Goal: Task Accomplishment & Management: Manage account settings

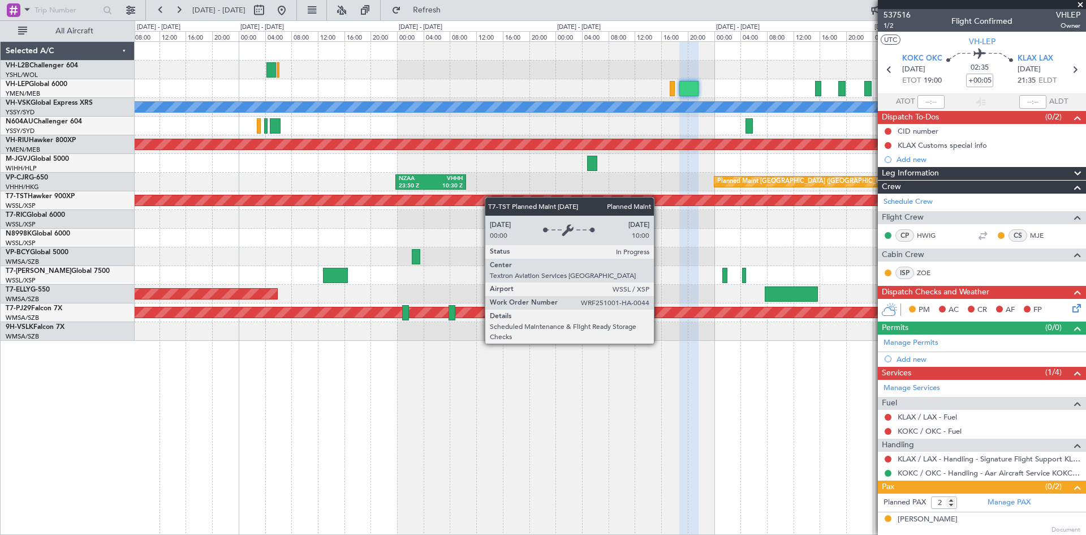
click at [641, 199] on div "[PERSON_NAME] Planned Maint [GEOGRAPHIC_DATA] ([GEOGRAPHIC_DATA]) Planned Maint…" at bounding box center [610, 191] width 951 height 299
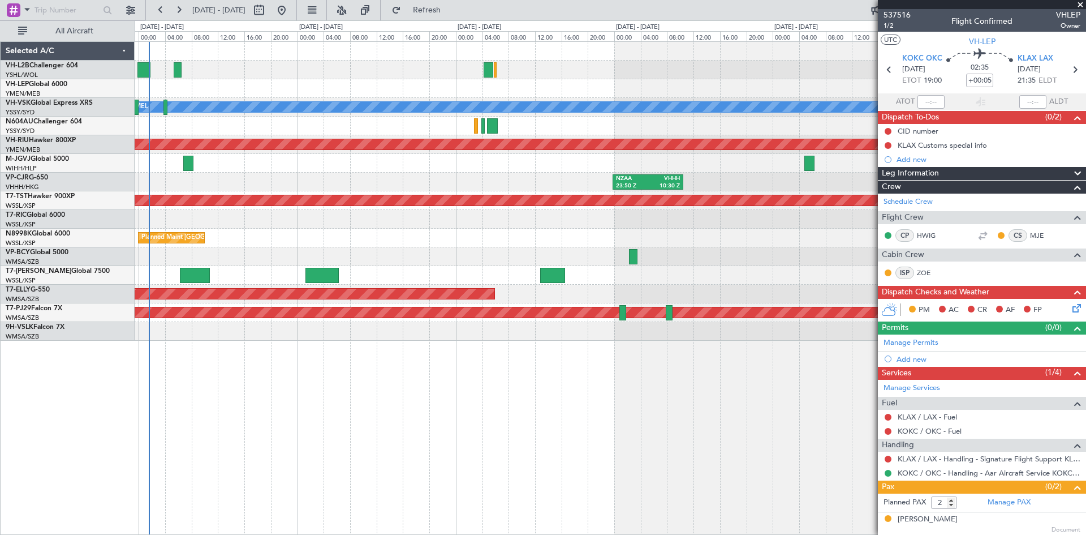
click at [454, 244] on div "Planned Maint [GEOGRAPHIC_DATA] (Seletar)" at bounding box center [610, 238] width 951 height 19
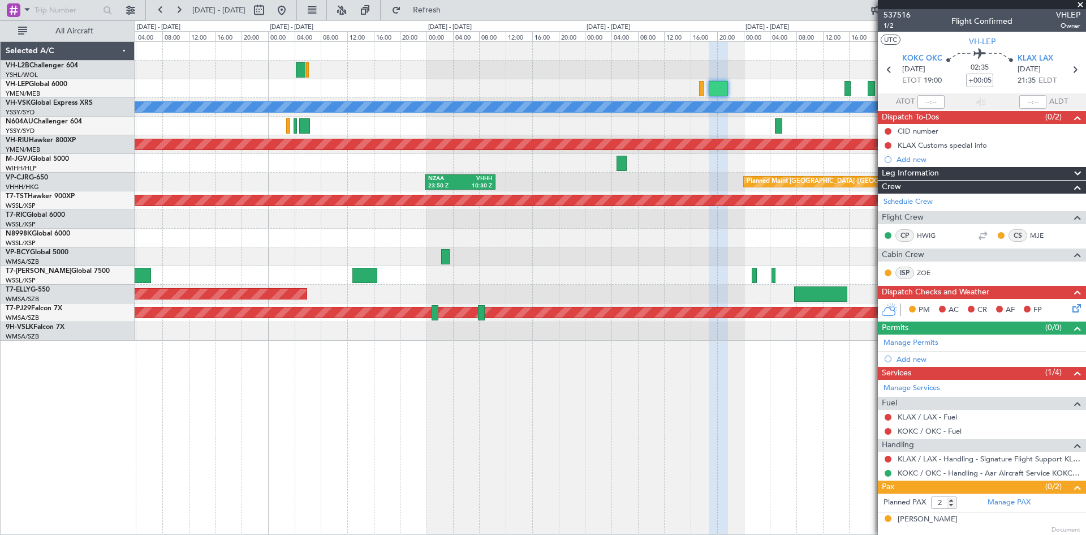
click at [337, 191] on div "[PERSON_NAME] Planned Maint [GEOGRAPHIC_DATA] ([GEOGRAPHIC_DATA]) Planned Maint…" at bounding box center [610, 191] width 951 height 299
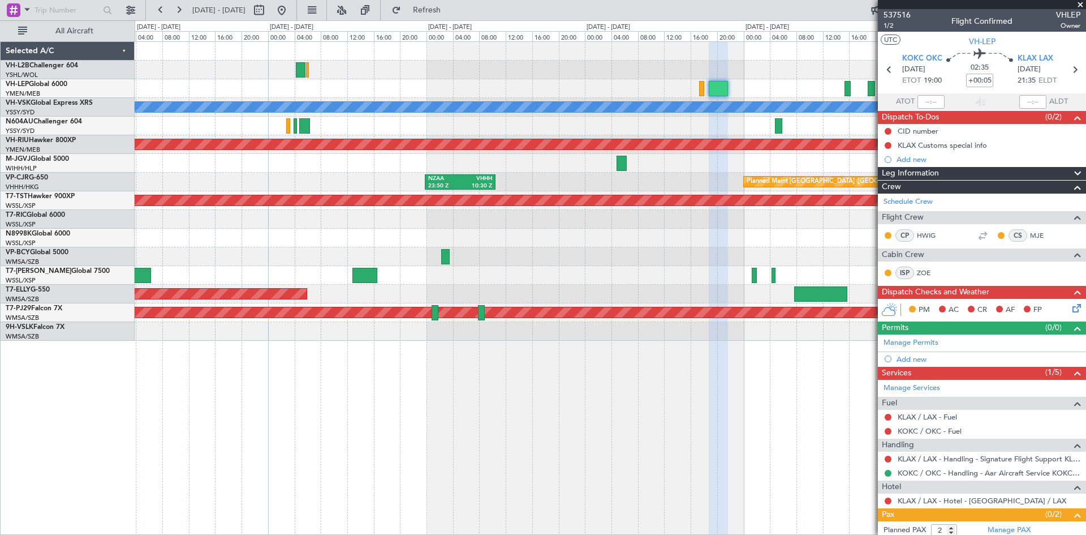
click at [697, 90] on div at bounding box center [610, 88] width 951 height 19
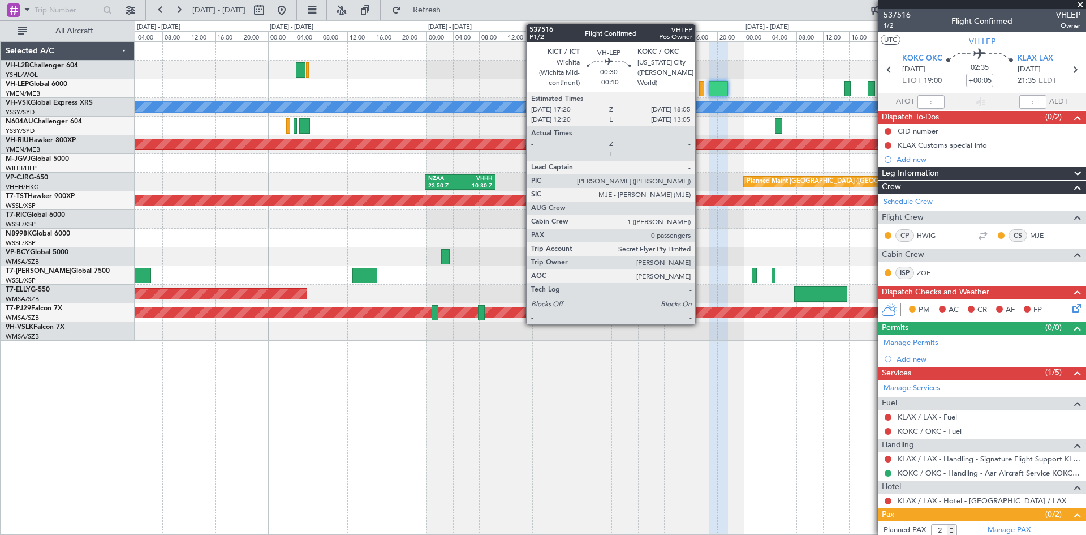
click at [701, 90] on div at bounding box center [701, 88] width 5 height 15
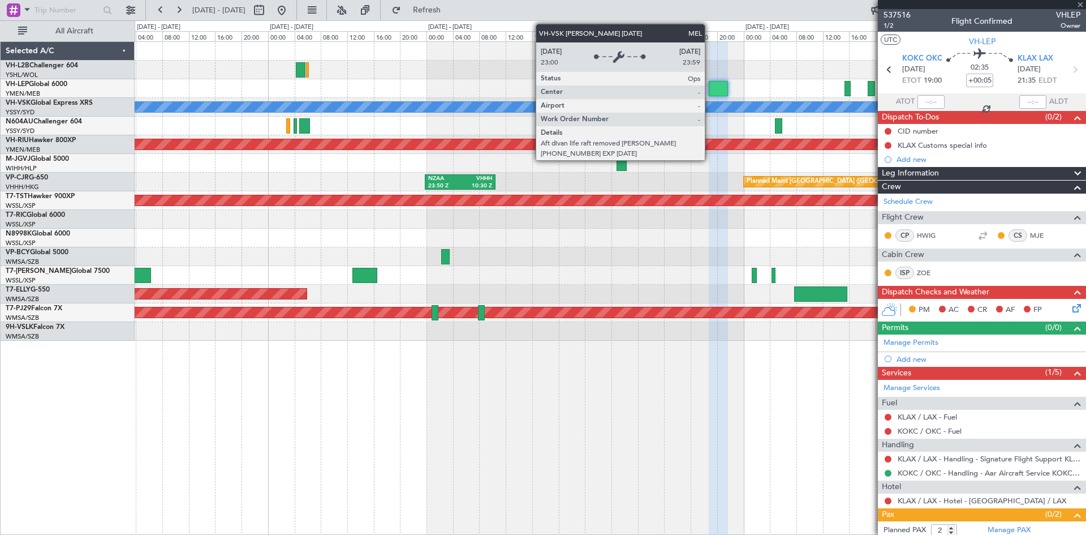
type input "-00:10"
type input "0"
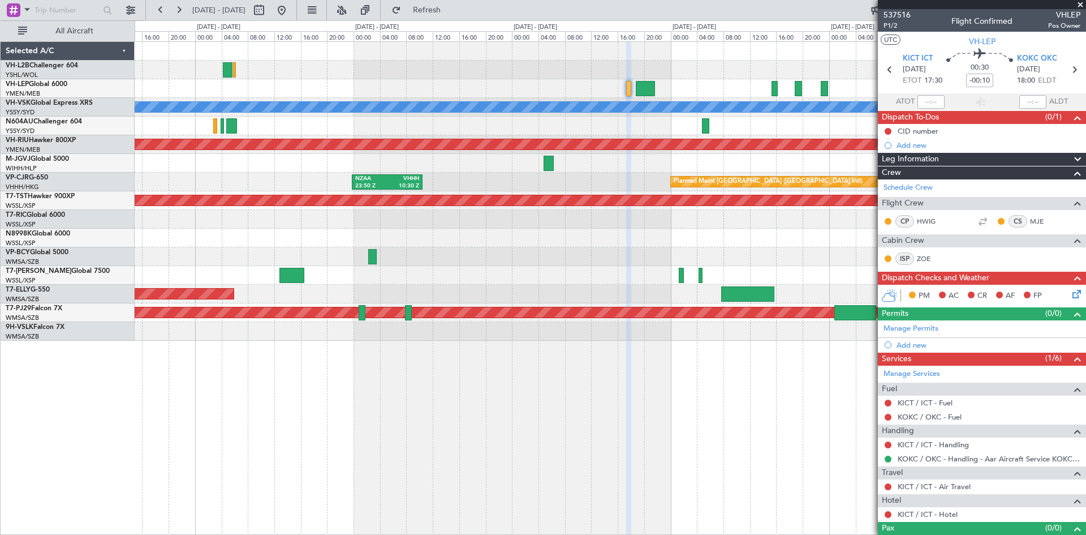
click at [545, 388] on div "[PERSON_NAME] Planned Maint [GEOGRAPHIC_DATA] ([GEOGRAPHIC_DATA]) Planned Maint…" at bounding box center [611, 287] width 952 height 493
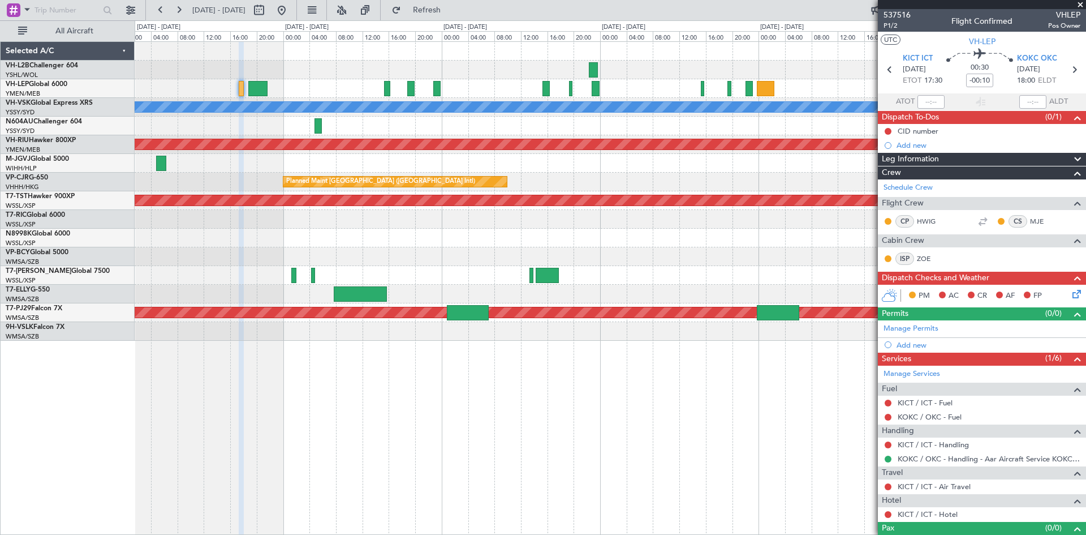
click at [340, 190] on div "[PERSON_NAME] Planned Maint [GEOGRAPHIC_DATA] ([GEOGRAPHIC_DATA]) Planned Maint…" at bounding box center [610, 191] width 951 height 299
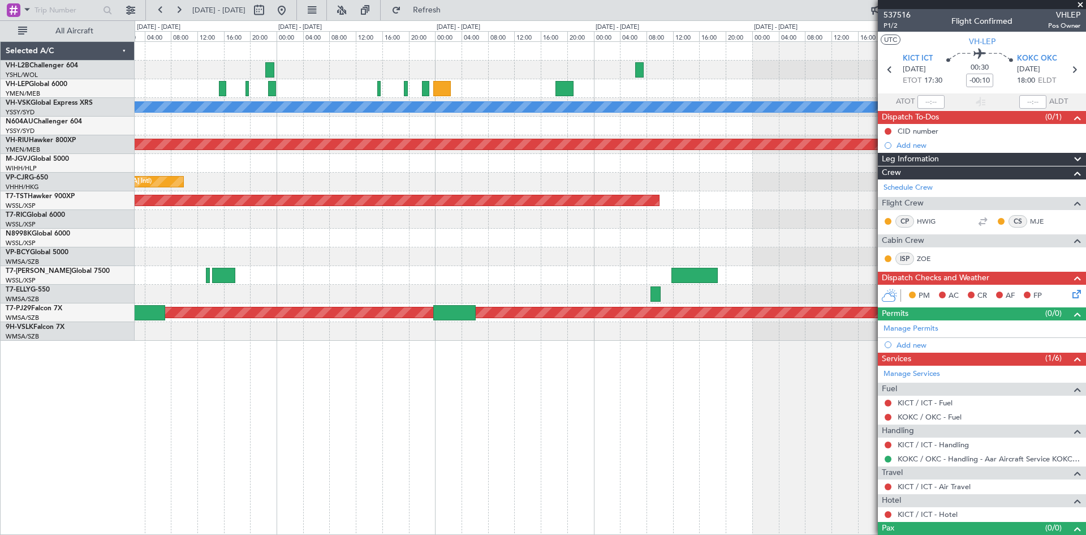
click at [472, 115] on div "[PERSON_NAME] Planned Maint [GEOGRAPHIC_DATA] ([GEOGRAPHIC_DATA]) Planned Maint…" at bounding box center [610, 191] width 951 height 299
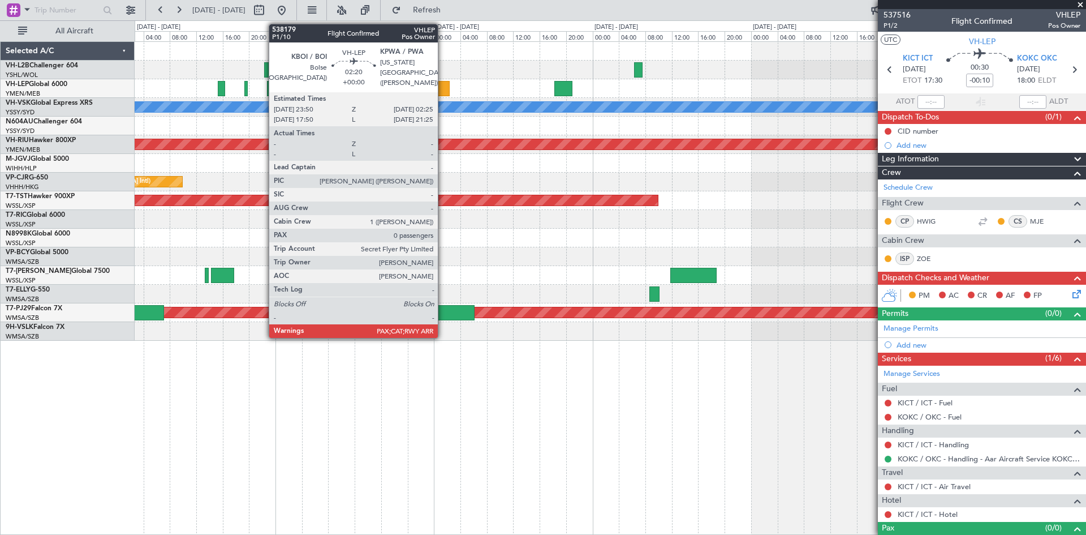
click at [442, 89] on div at bounding box center [441, 88] width 18 height 15
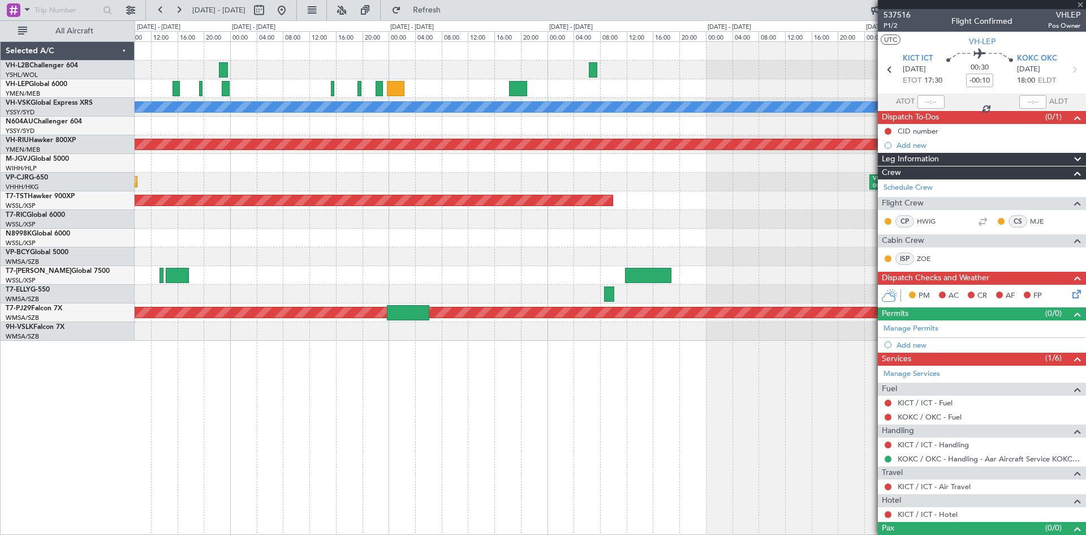
click at [499, 173] on div "[PERSON_NAME] Planned Maint [GEOGRAPHIC_DATA] ([GEOGRAPHIC_DATA]) Planned Maint…" at bounding box center [610, 191] width 951 height 299
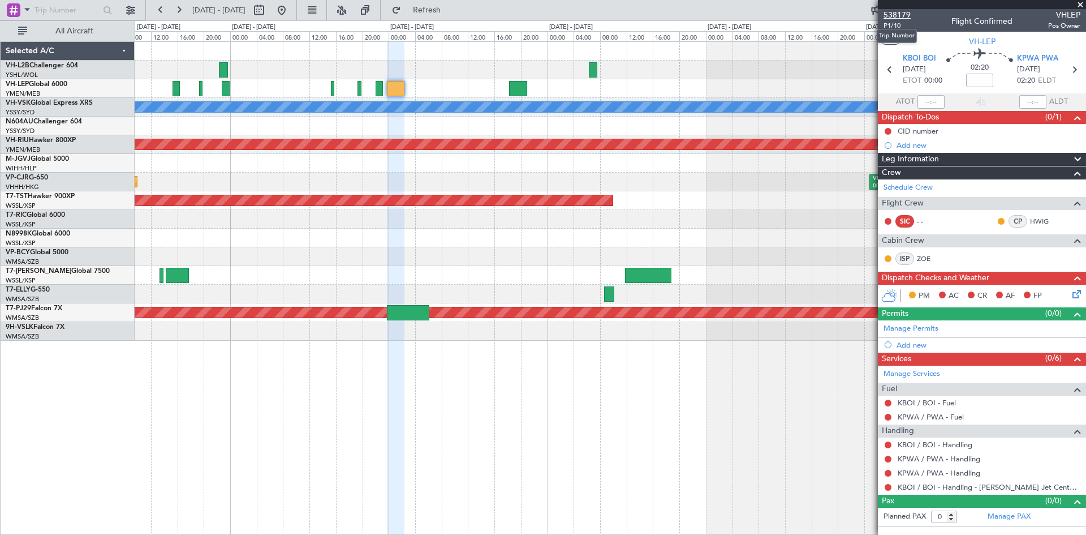
click at [899, 15] on span "538179" at bounding box center [897, 15] width 27 height 12
click at [431, 8] on button "Refresh" at bounding box center [420, 10] width 68 height 18
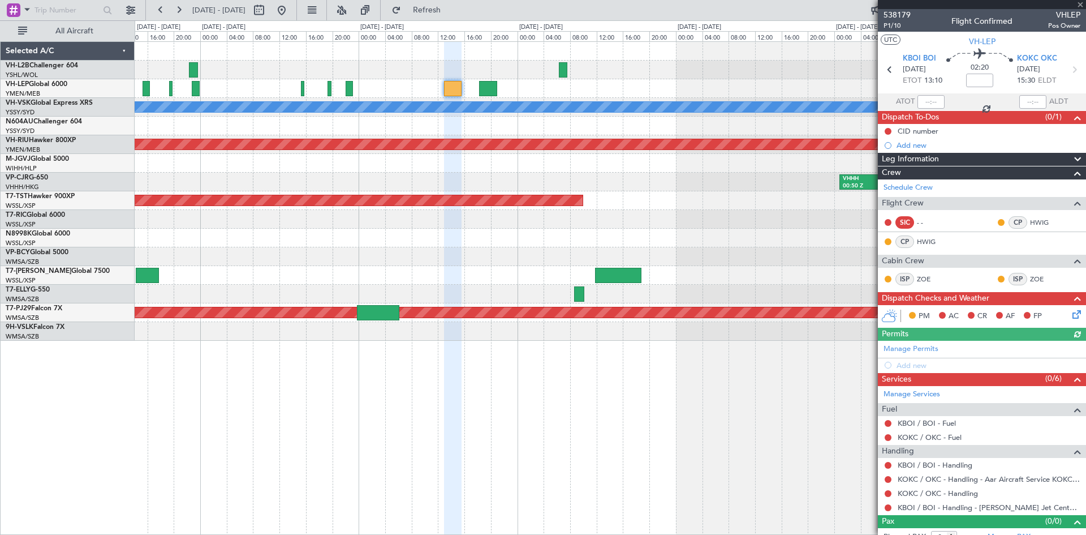
click at [790, 256] on div at bounding box center [610, 256] width 951 height 19
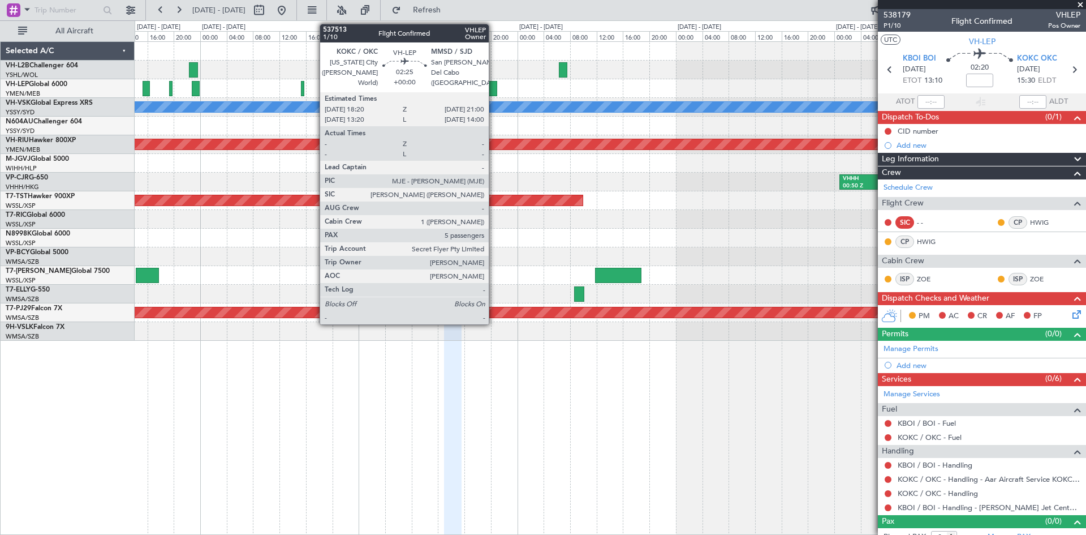
click at [494, 92] on div at bounding box center [488, 88] width 18 height 15
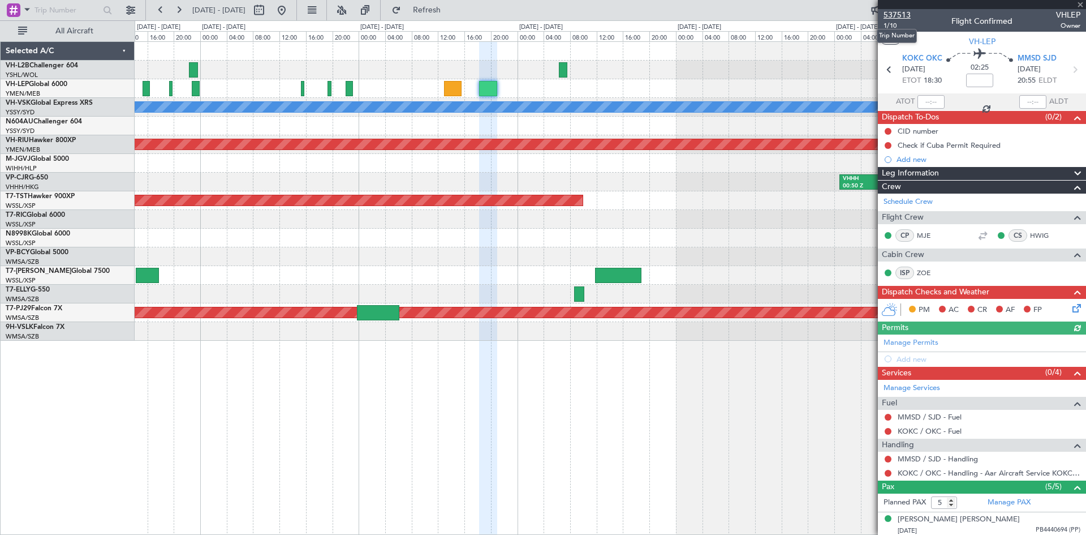
click at [896, 14] on span "537513" at bounding box center [897, 15] width 27 height 12
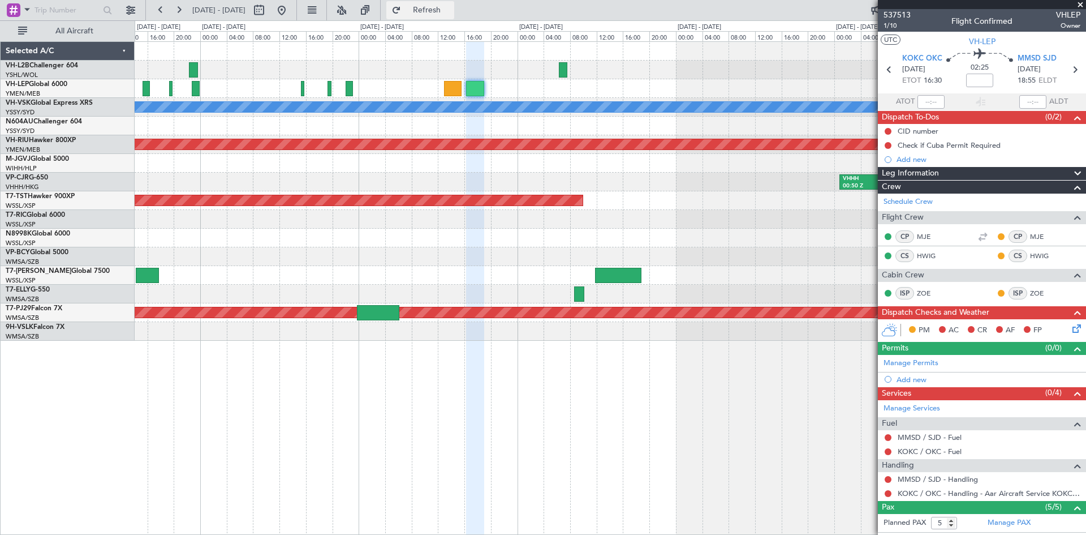
click at [556, 84] on div at bounding box center [610, 88] width 951 height 19
click at [433, 12] on button "Refresh" at bounding box center [420, 10] width 68 height 18
click at [432, 11] on button "Refreshing..." at bounding box center [420, 10] width 68 height 18
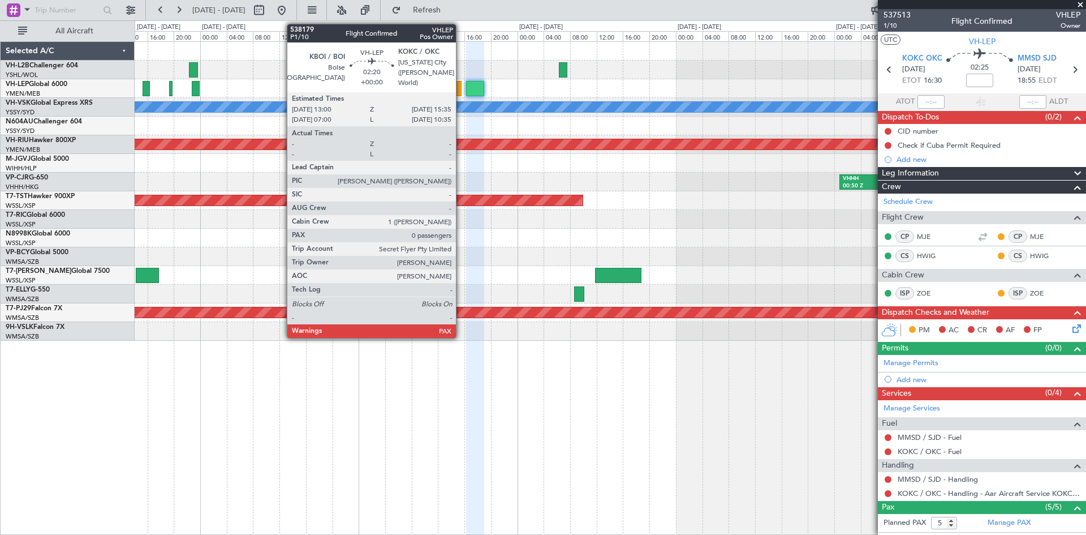
click at [461, 83] on div at bounding box center [453, 88] width 18 height 15
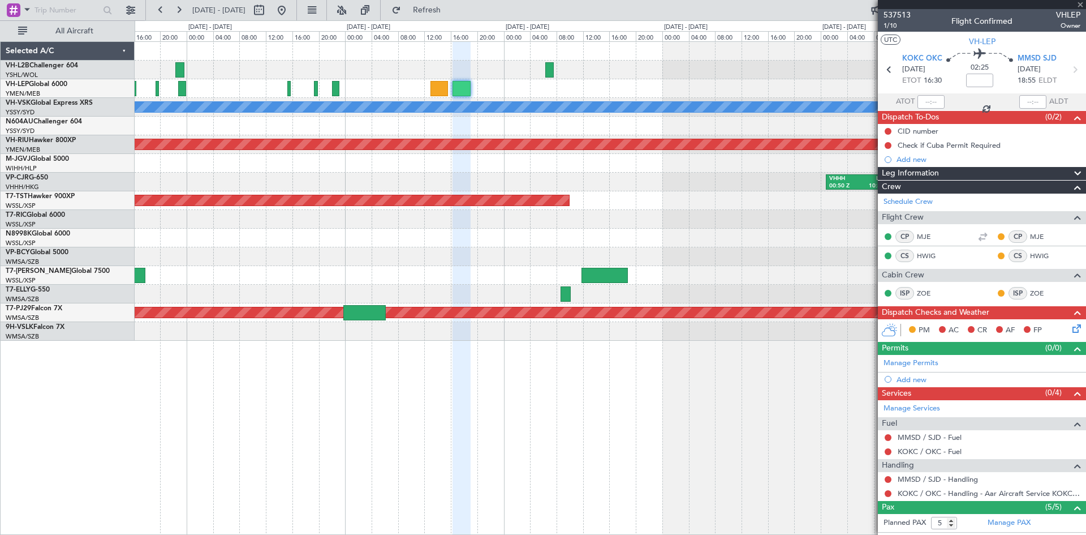
type input "0"
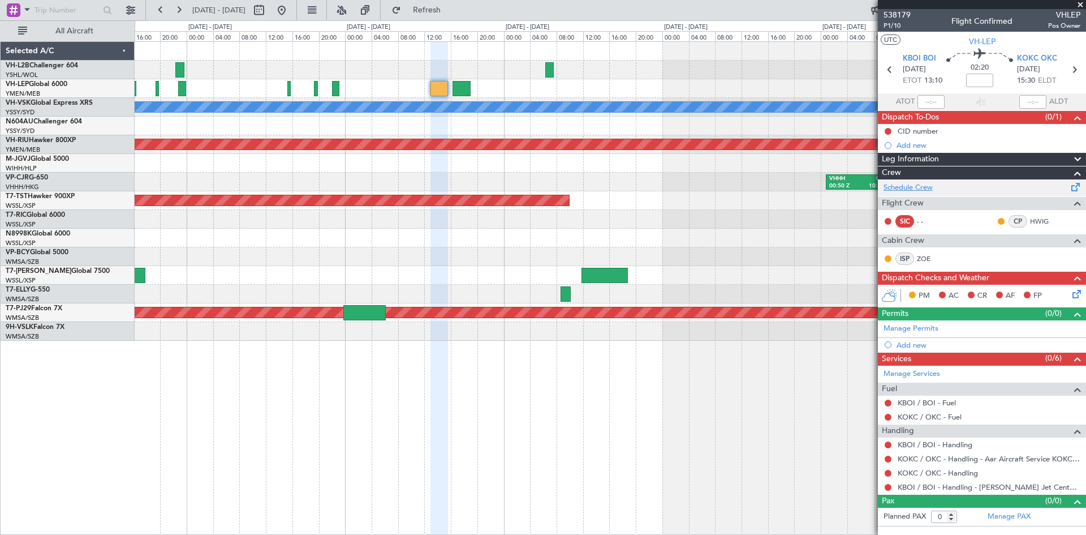
click at [901, 182] on link "Schedule Crew" at bounding box center [908, 187] width 49 height 11
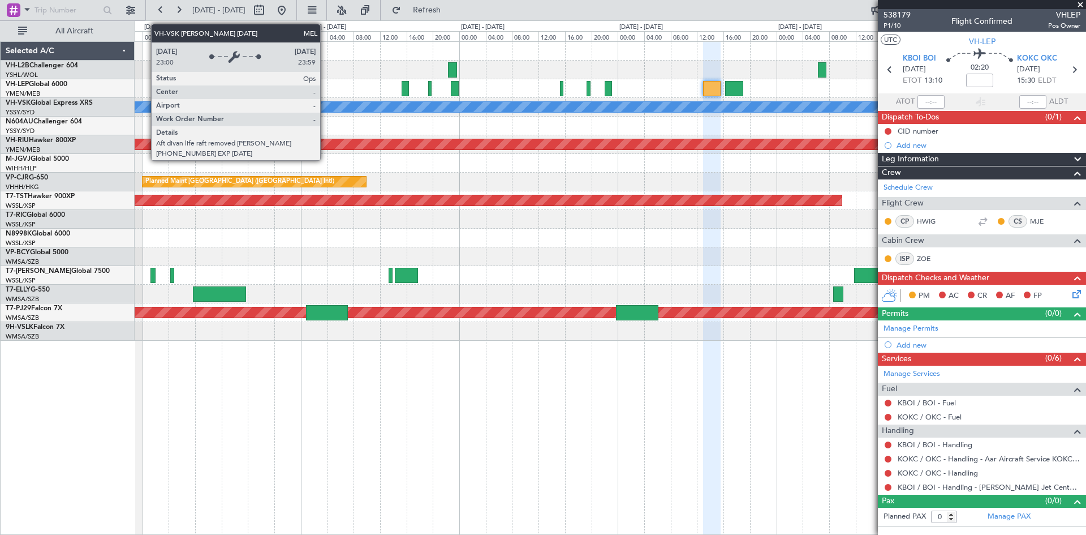
click at [598, 111] on div "MEL" at bounding box center [690, 107] width 2694 height 10
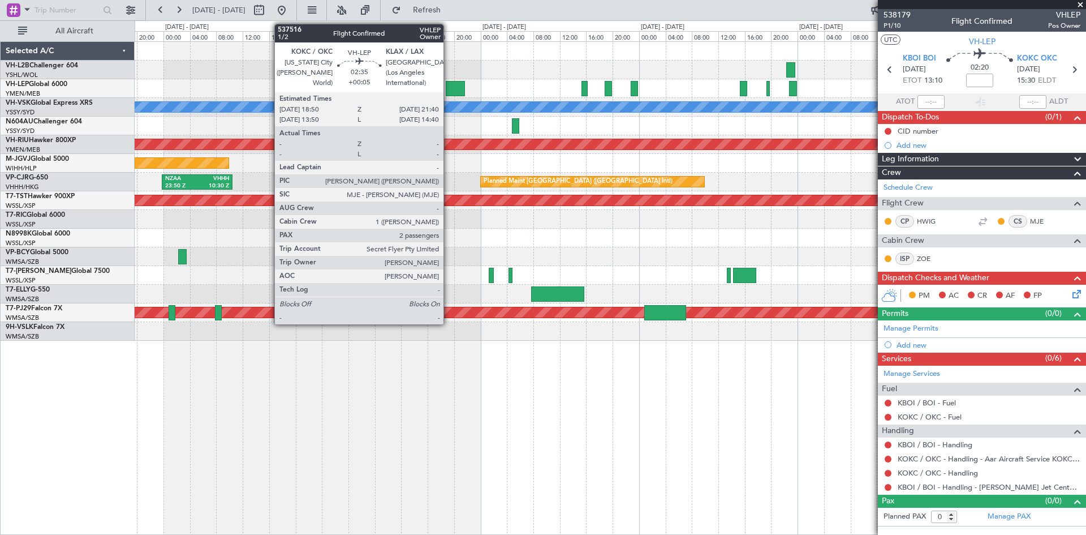
click at [449, 91] on div at bounding box center [455, 88] width 19 height 15
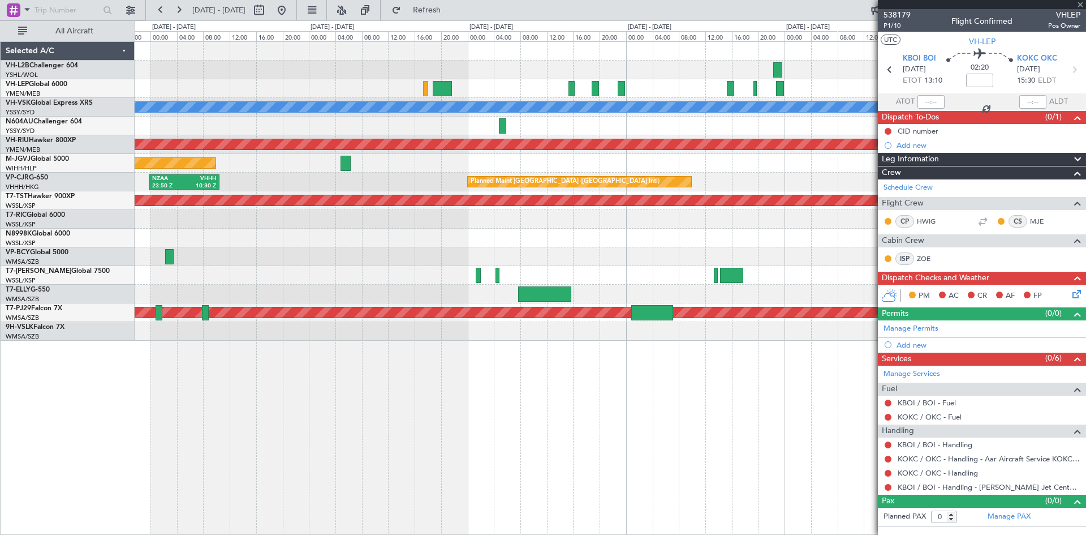
click at [531, 125] on div at bounding box center [610, 126] width 951 height 19
type input "+00:05"
type input "2"
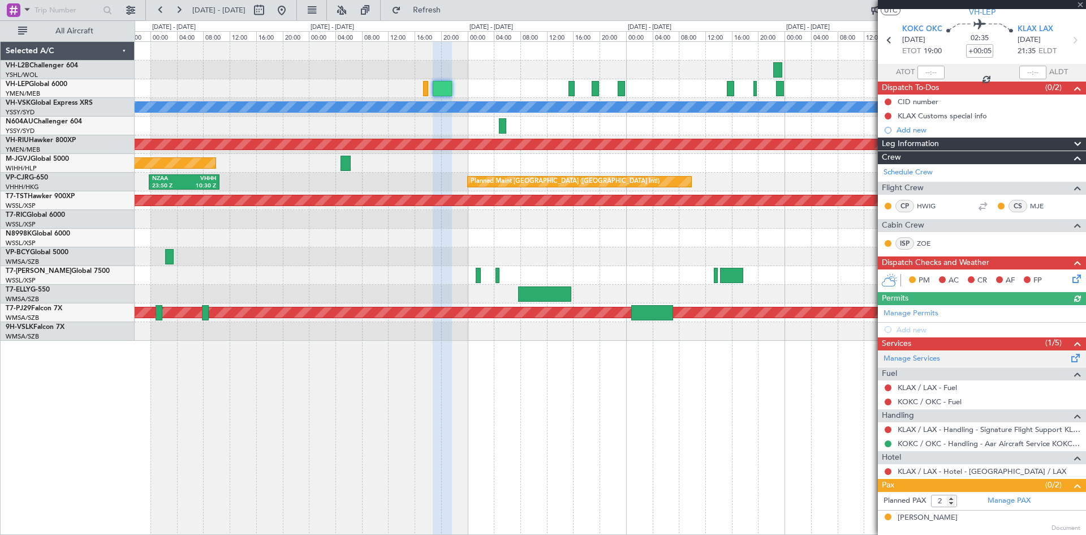
scroll to position [52, 0]
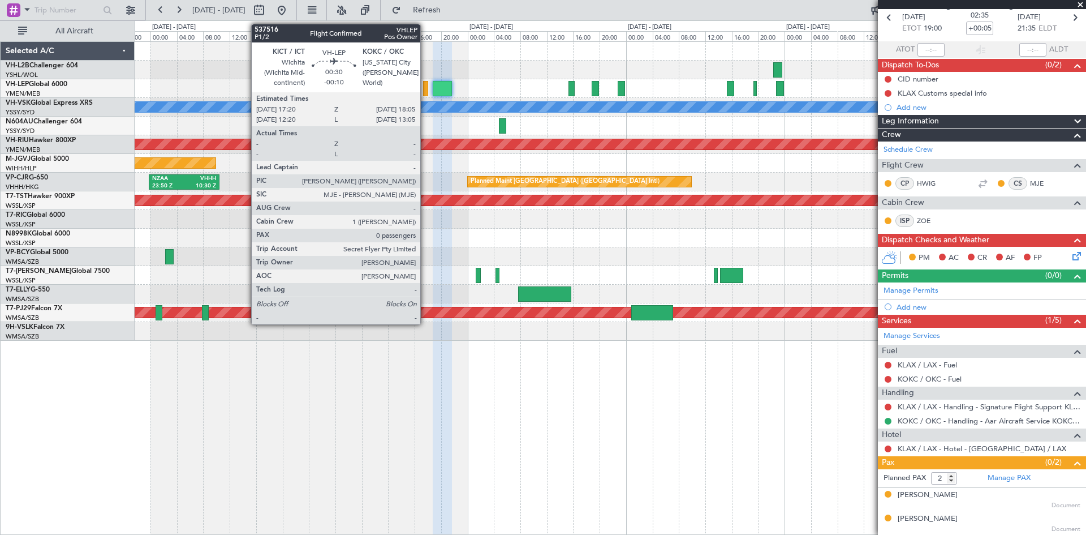
click at [426, 94] on div at bounding box center [425, 88] width 5 height 15
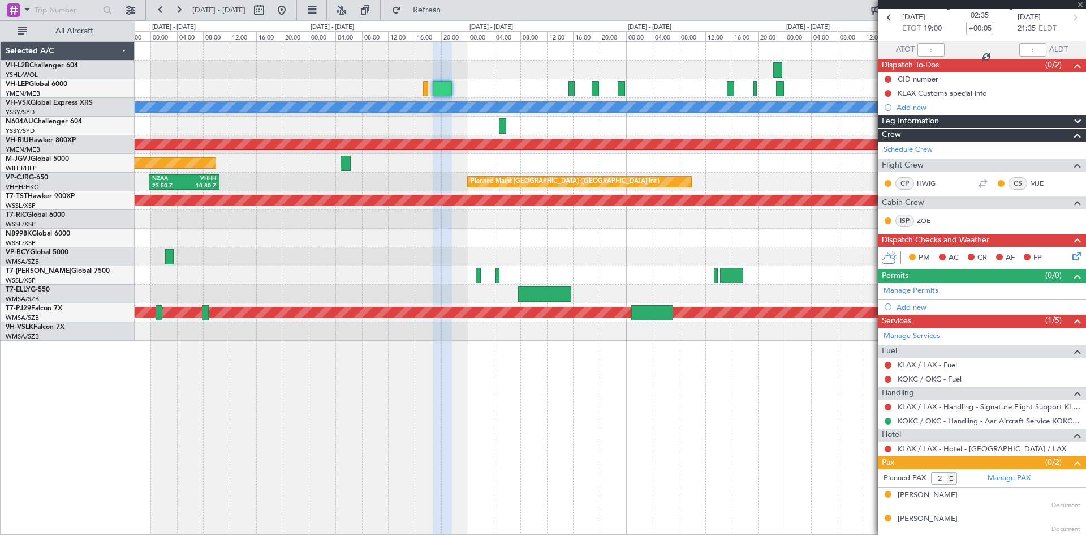
type input "-00:10"
type input "0"
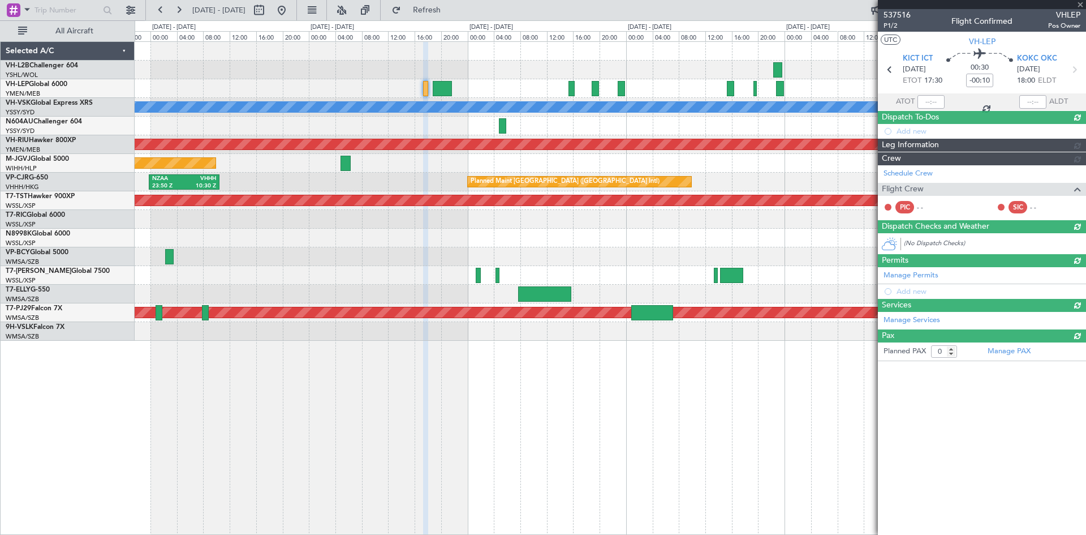
scroll to position [0, 0]
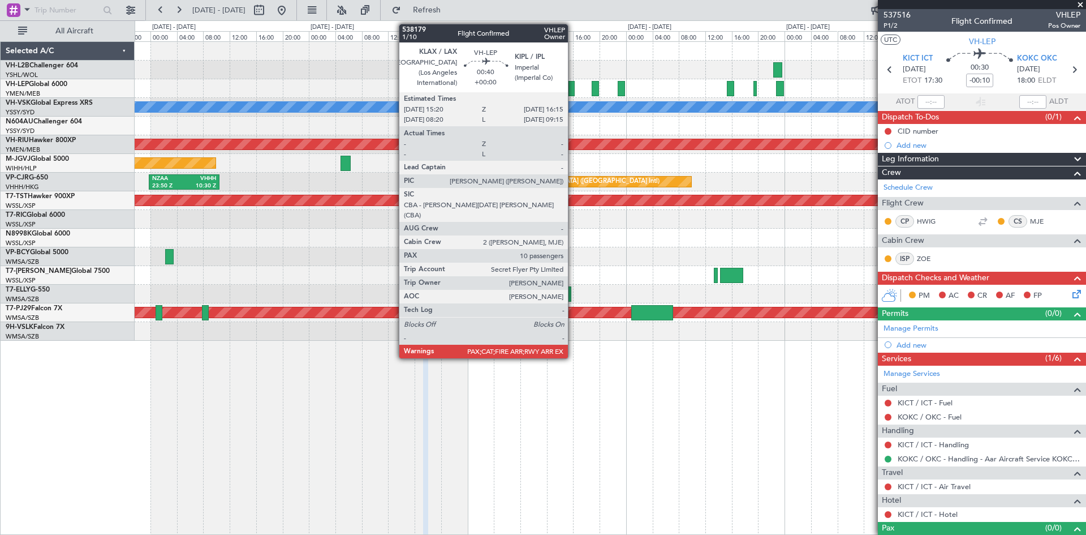
click at [573, 87] on div at bounding box center [572, 88] width 6 height 15
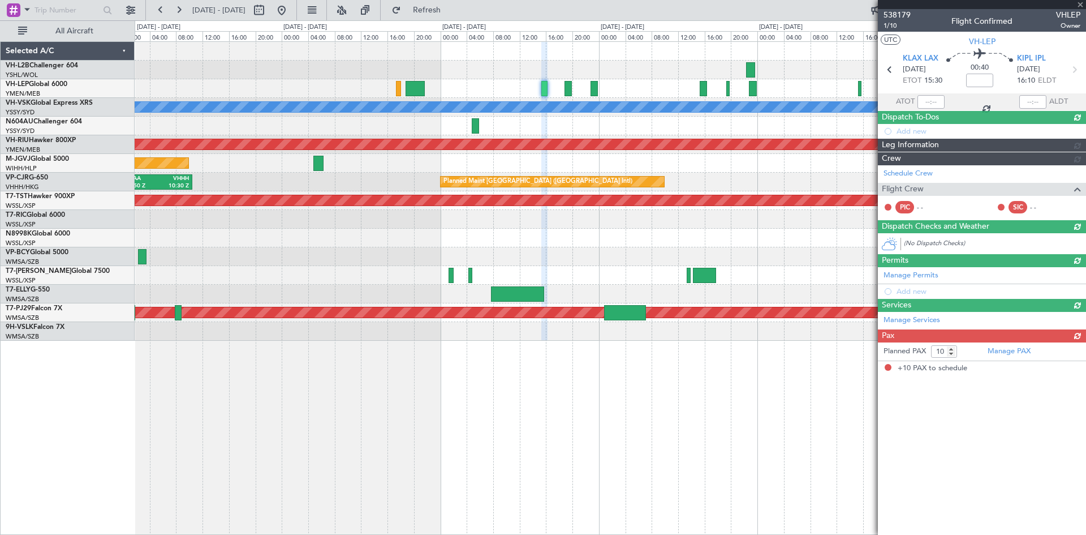
click at [815, 259] on div "[PERSON_NAME] Planned Maint [GEOGRAPHIC_DATA] ([GEOGRAPHIC_DATA]) Planned Maint…" at bounding box center [610, 191] width 951 height 299
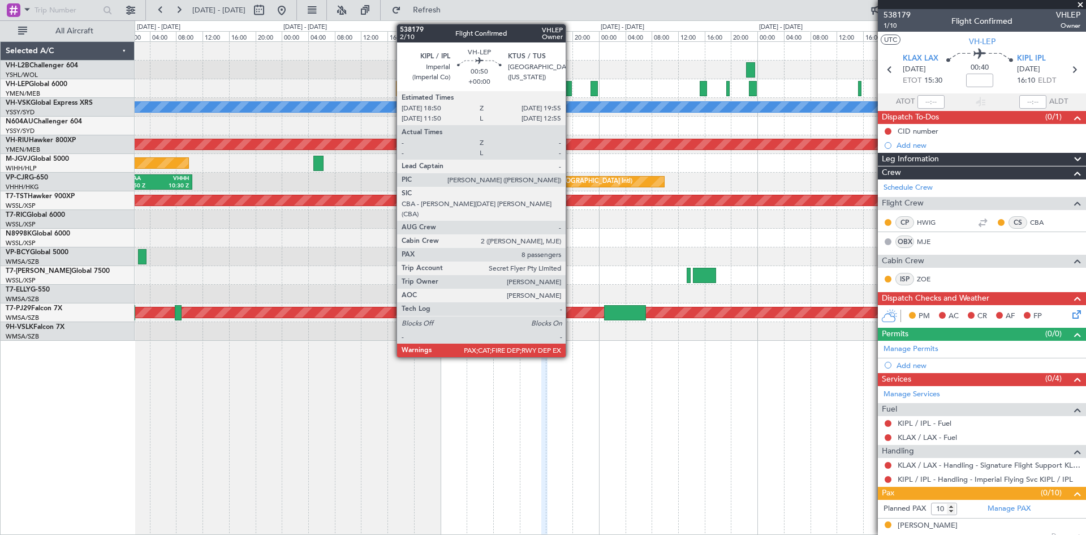
click at [571, 91] on div at bounding box center [568, 88] width 7 height 15
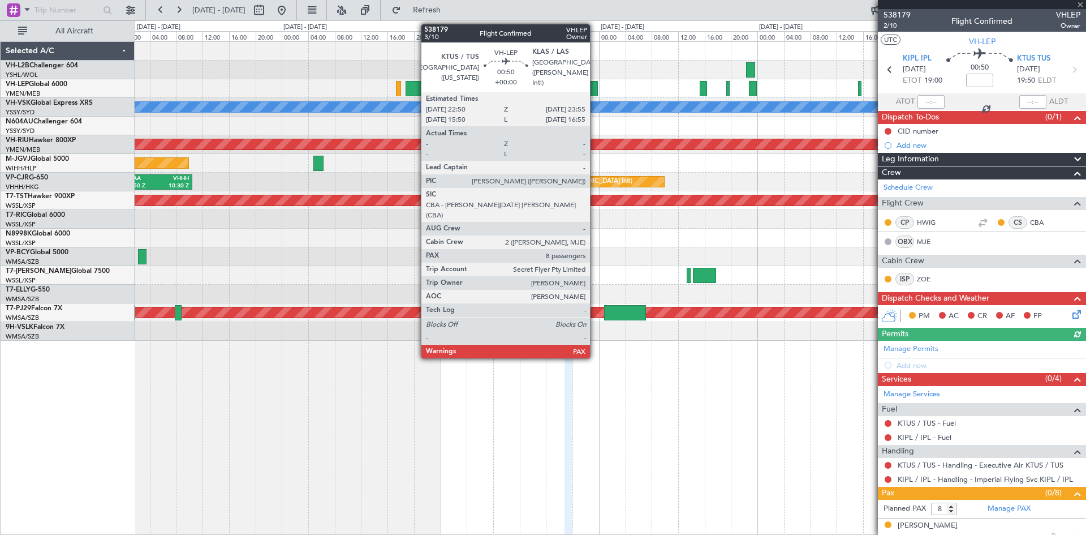
click at [595, 91] on div at bounding box center [594, 88] width 7 height 15
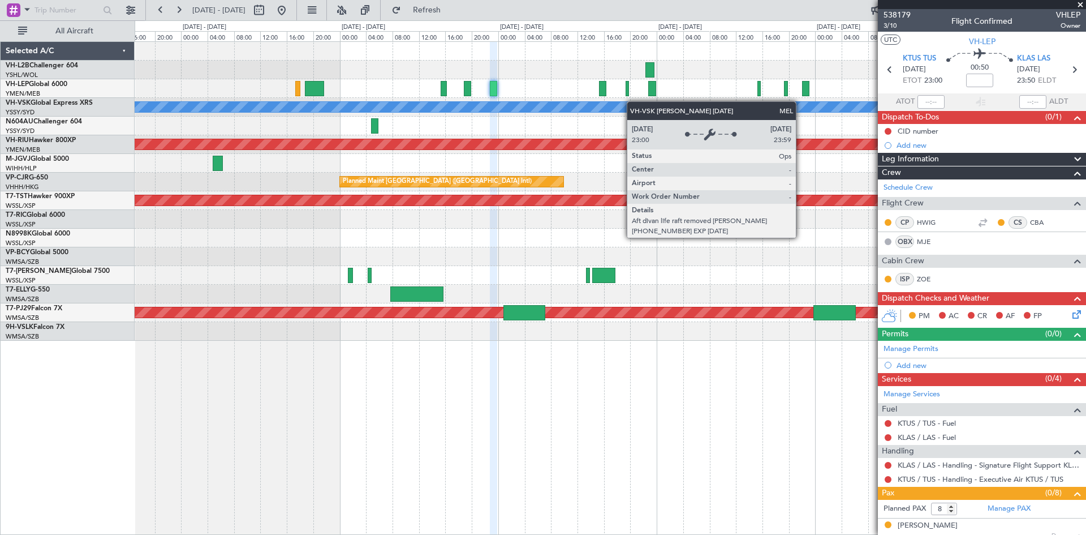
click at [569, 112] on div "[PERSON_NAME] Planned Maint [GEOGRAPHIC_DATA] ([GEOGRAPHIC_DATA]) Planned Maint…" at bounding box center [610, 191] width 951 height 299
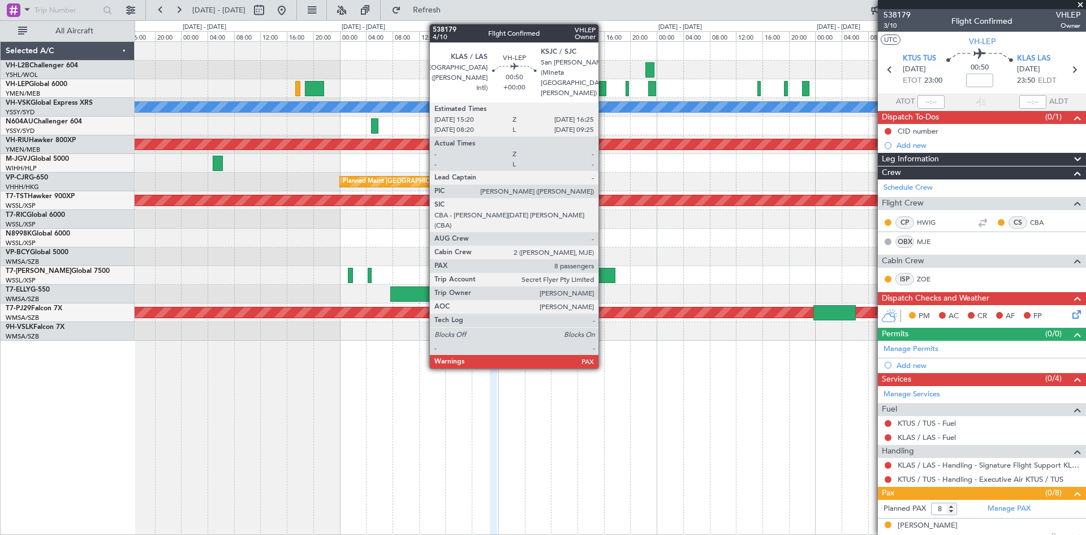
click at [602, 91] on div at bounding box center [602, 88] width 7 height 15
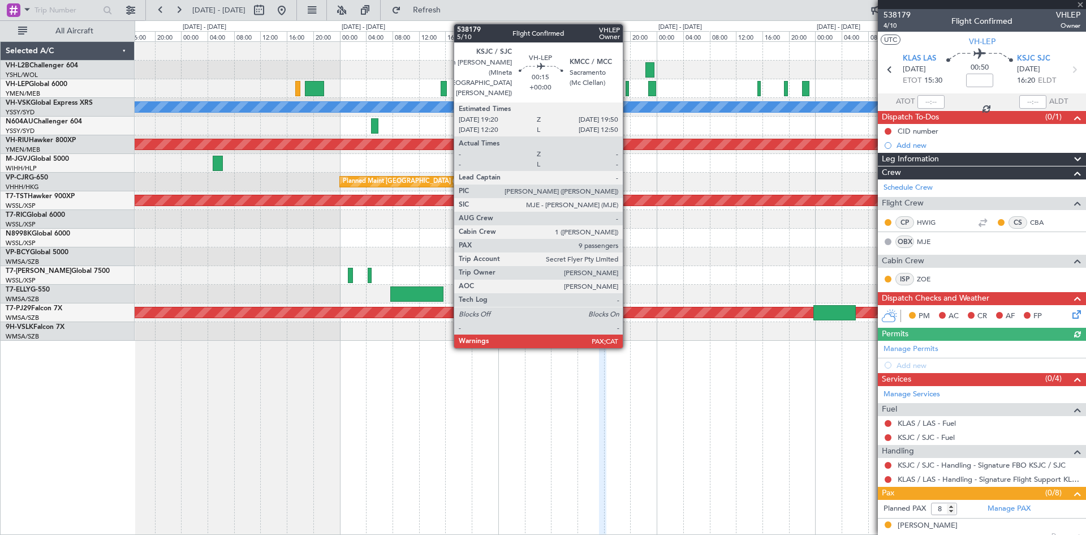
click at [628, 92] on div at bounding box center [627, 88] width 3 height 15
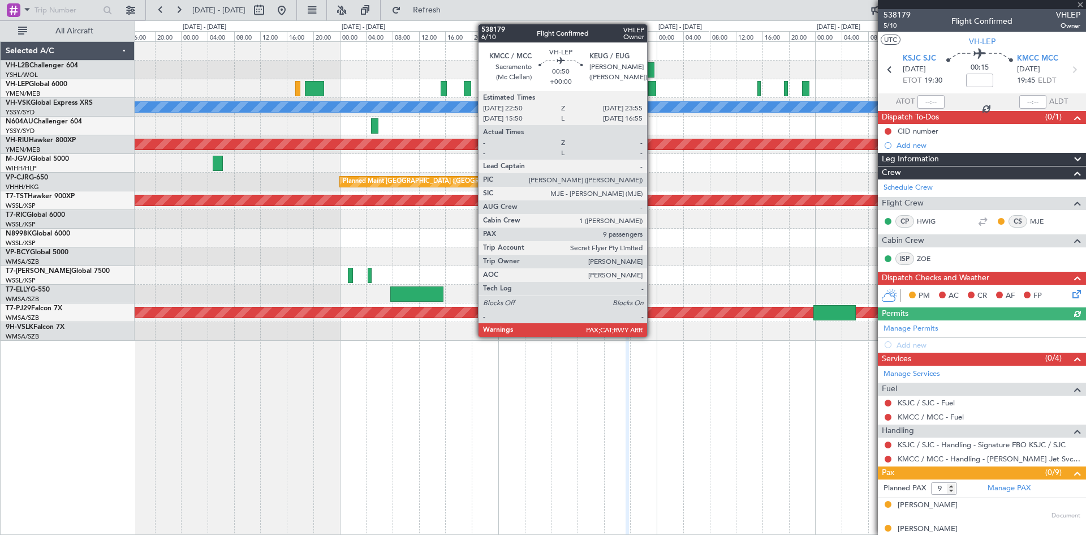
click at [652, 92] on div at bounding box center [651, 88] width 7 height 15
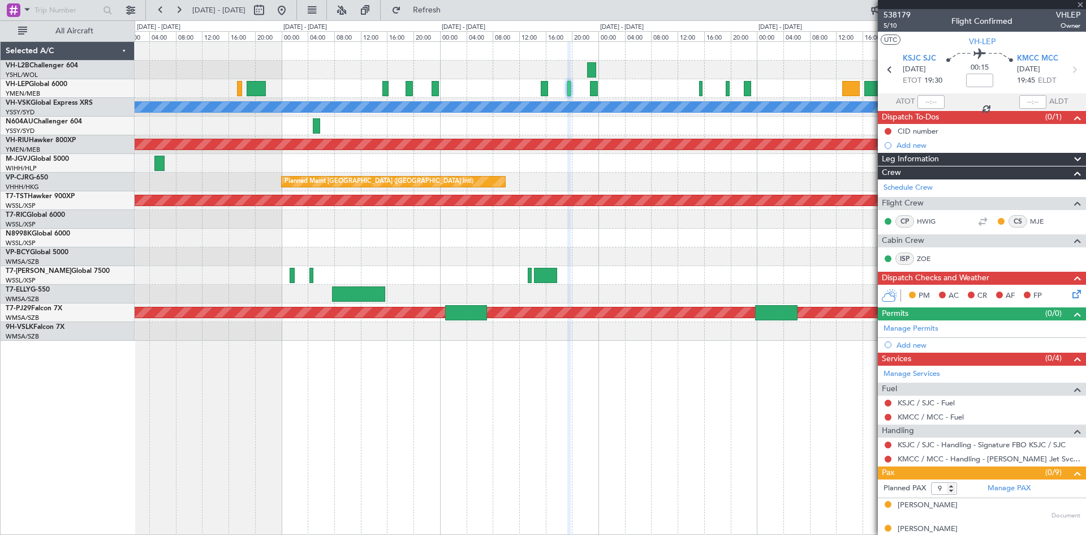
click at [717, 123] on div "[PERSON_NAME] Planned Maint [GEOGRAPHIC_DATA] ([GEOGRAPHIC_DATA]) Planned Maint…" at bounding box center [610, 191] width 951 height 299
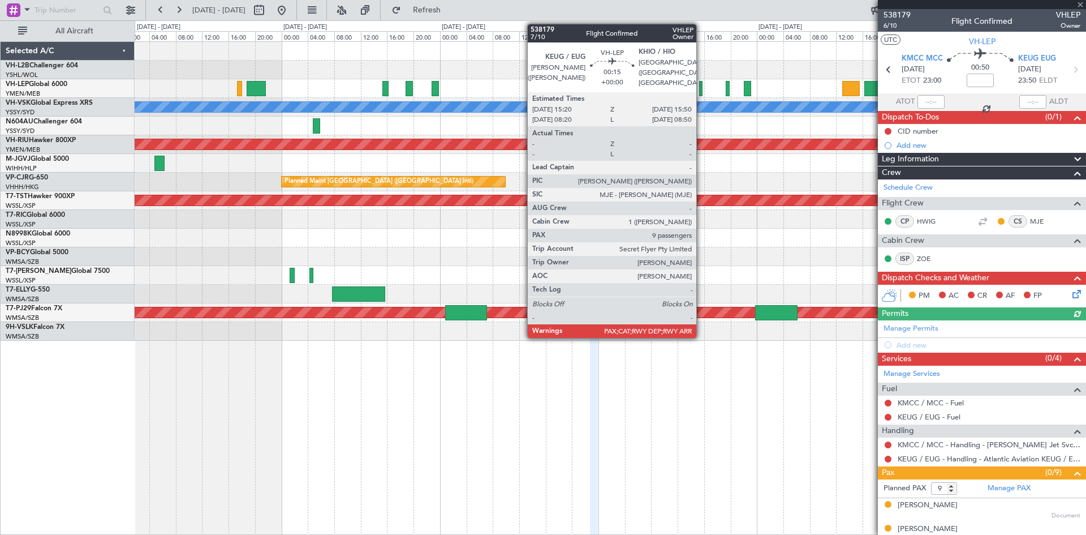
click at [702, 93] on div at bounding box center [700, 88] width 3 height 15
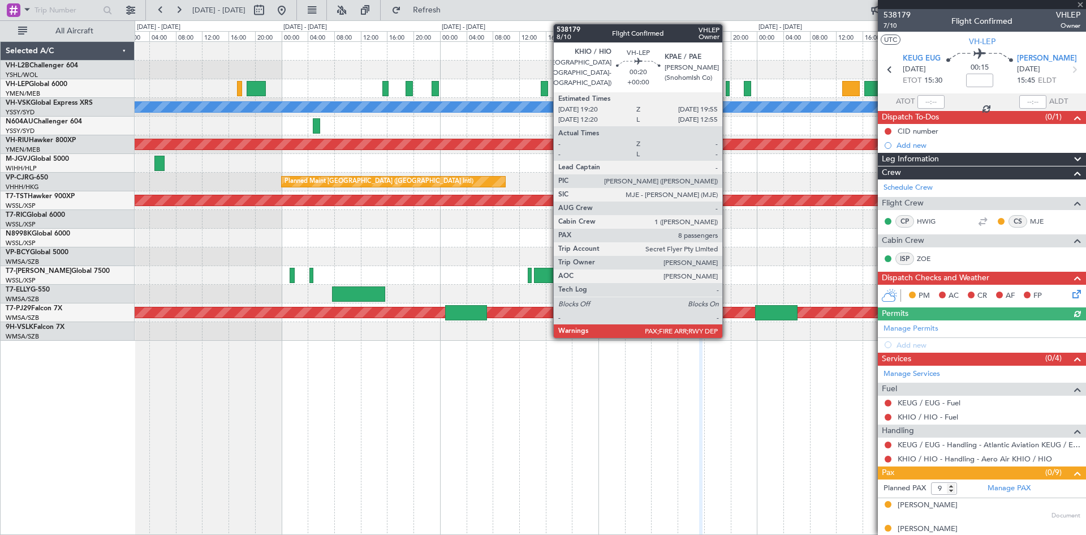
click at [728, 94] on div at bounding box center [728, 88] width 4 height 15
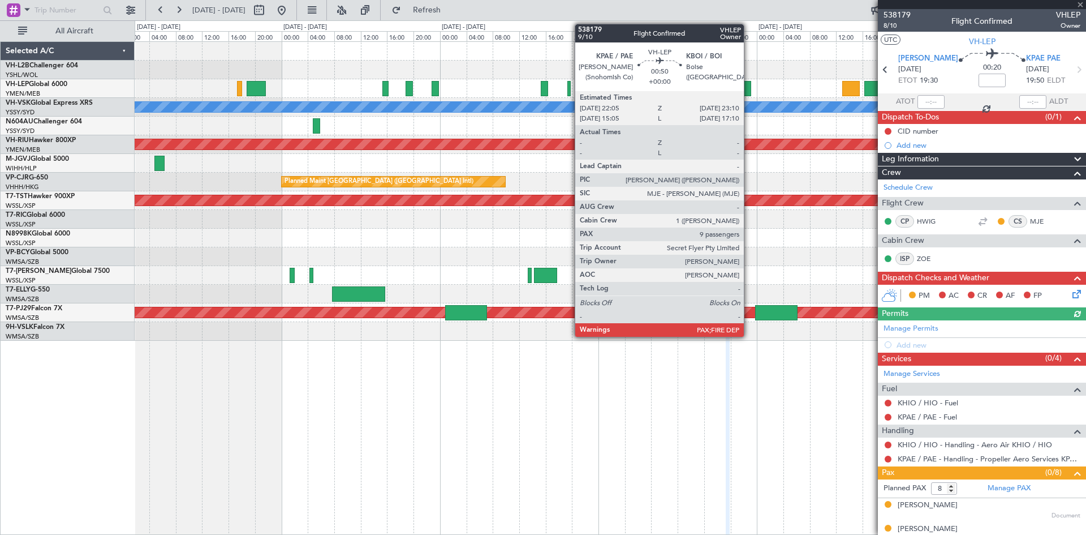
click at [749, 96] on div at bounding box center [747, 88] width 7 height 15
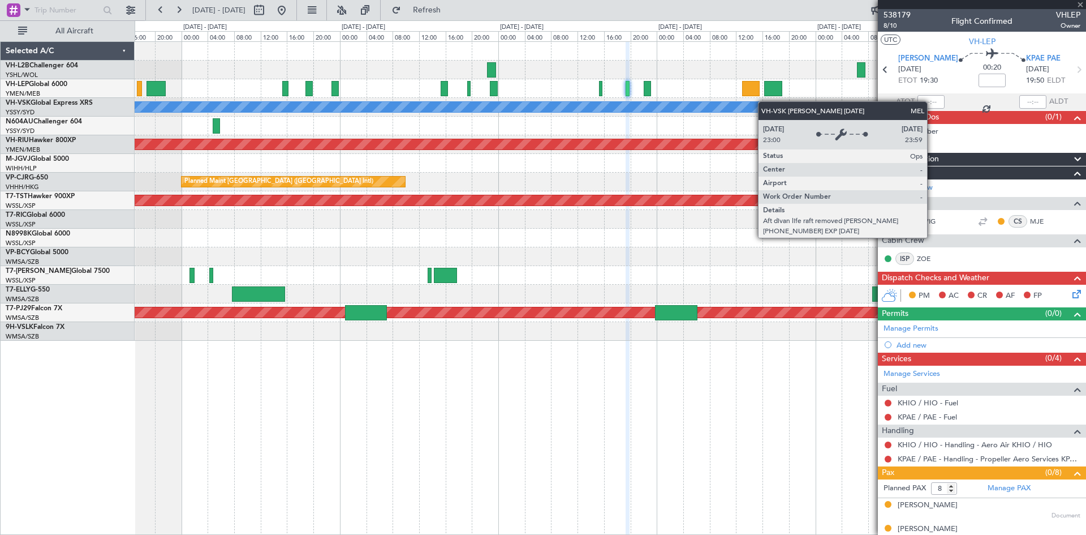
click at [683, 110] on div "[PERSON_NAME] Planned Maint [GEOGRAPHIC_DATA] ([GEOGRAPHIC_DATA]) Planned Maint…" at bounding box center [610, 191] width 951 height 299
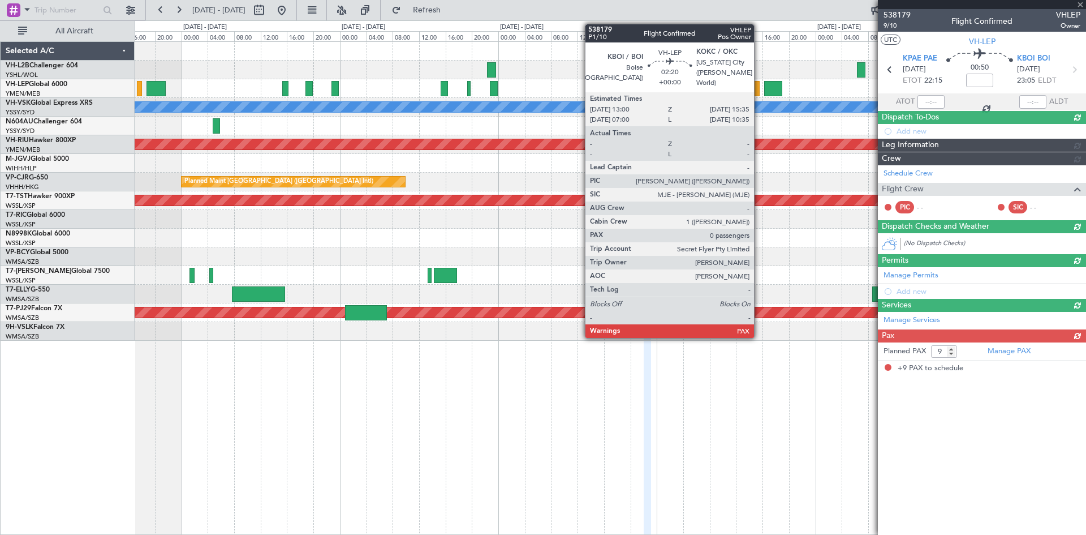
click at [759, 94] on div at bounding box center [751, 88] width 18 height 15
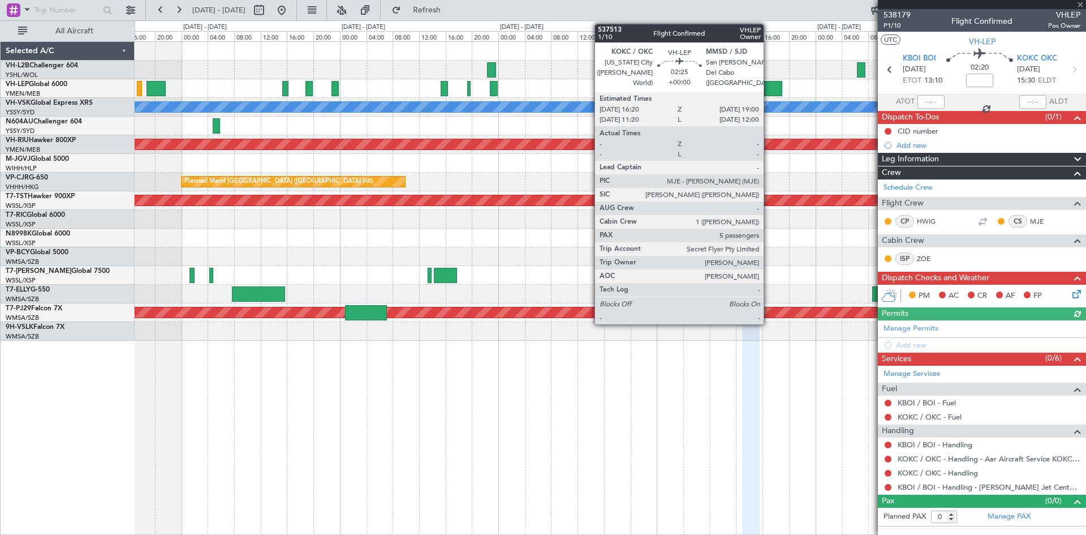
click at [769, 94] on div at bounding box center [773, 88] width 18 height 15
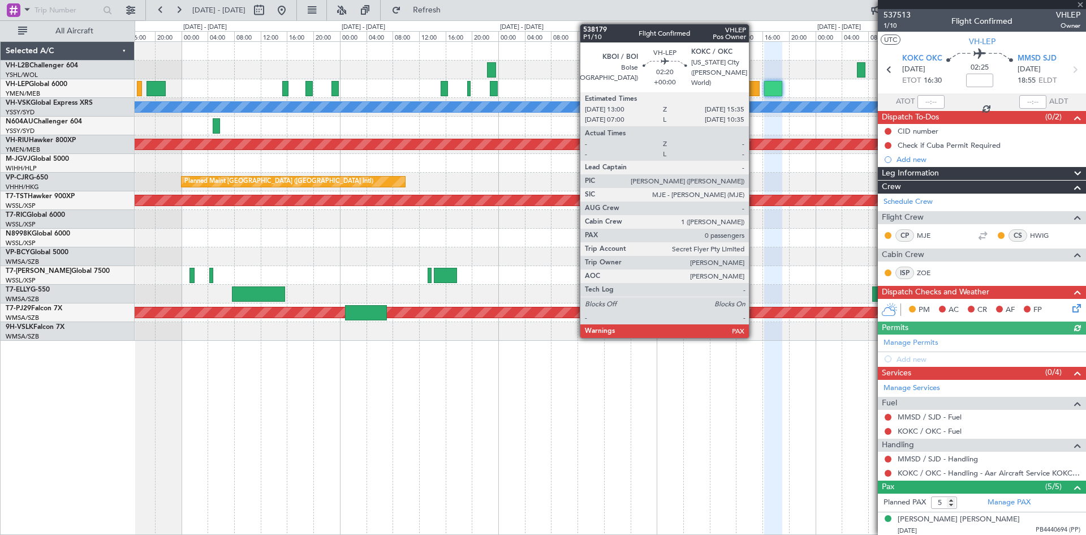
click at [754, 94] on div at bounding box center [751, 88] width 18 height 15
click at [759, 89] on div at bounding box center [751, 88] width 18 height 15
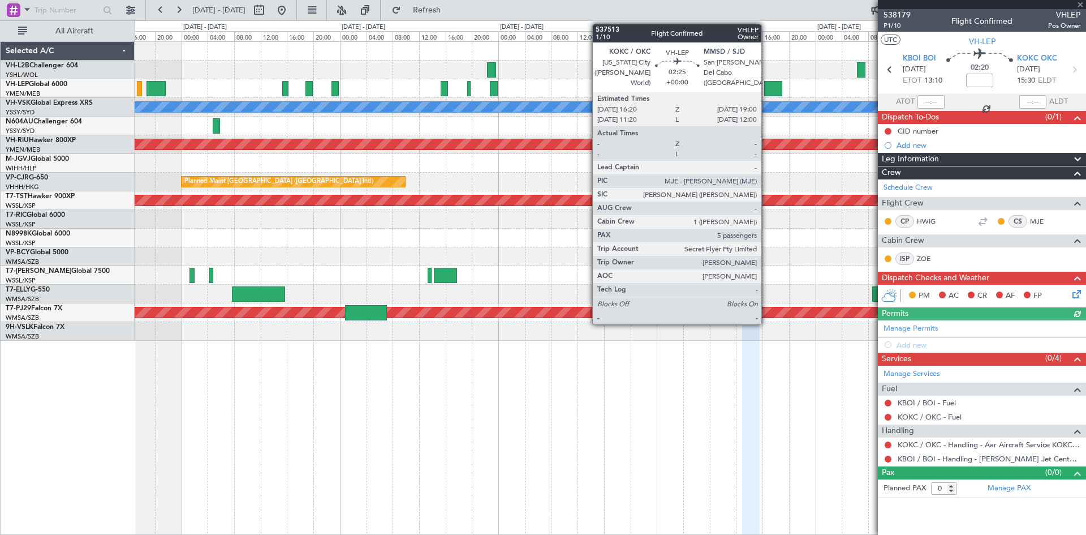
click at [767, 92] on div at bounding box center [773, 88] width 18 height 15
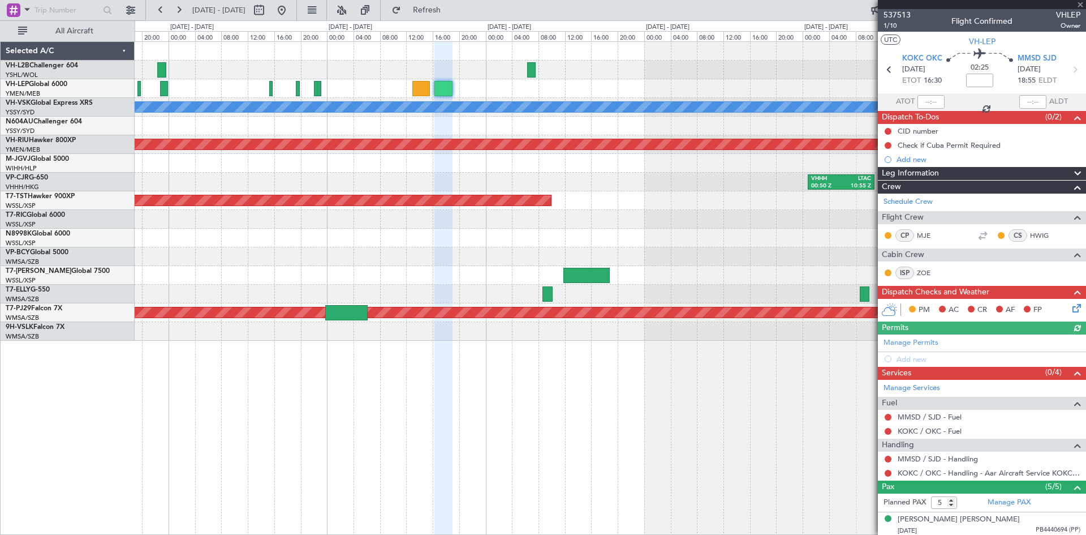
click at [385, 93] on div at bounding box center [610, 88] width 951 height 19
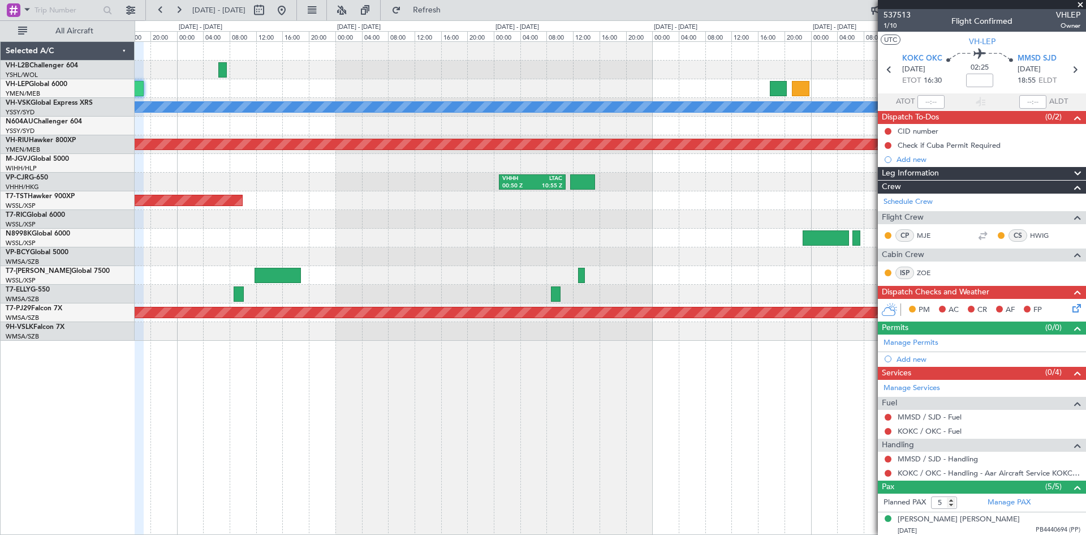
click at [411, 94] on div at bounding box center [610, 88] width 951 height 19
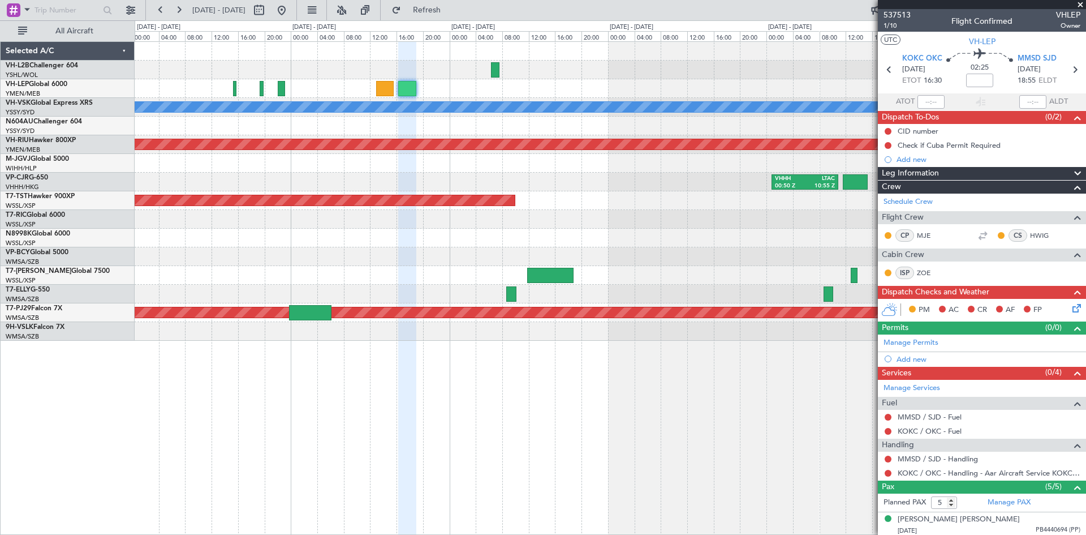
click at [625, 217] on div at bounding box center [610, 219] width 951 height 19
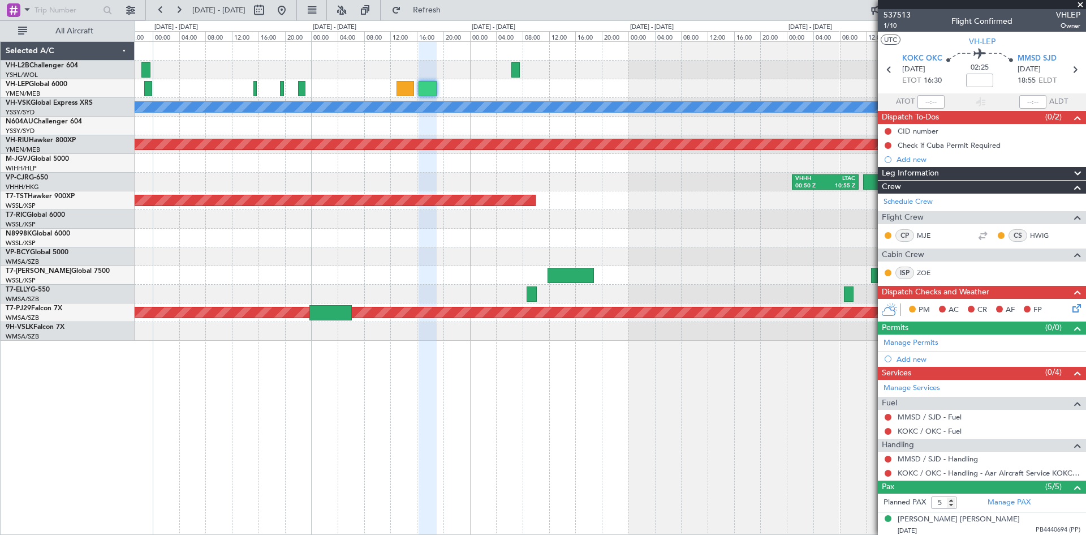
click at [928, 463] on div "MMSD / SJD - Handling" at bounding box center [982, 459] width 208 height 14
click at [928, 460] on link "MMSD / SJD - Handling" at bounding box center [938, 459] width 80 height 10
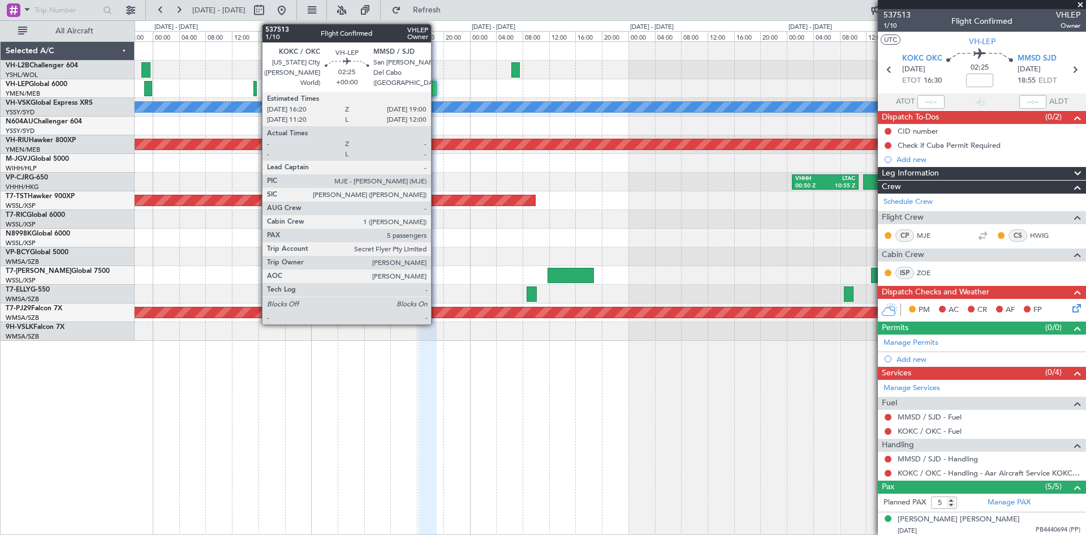
click at [436, 92] on div at bounding box center [428, 88] width 18 height 15
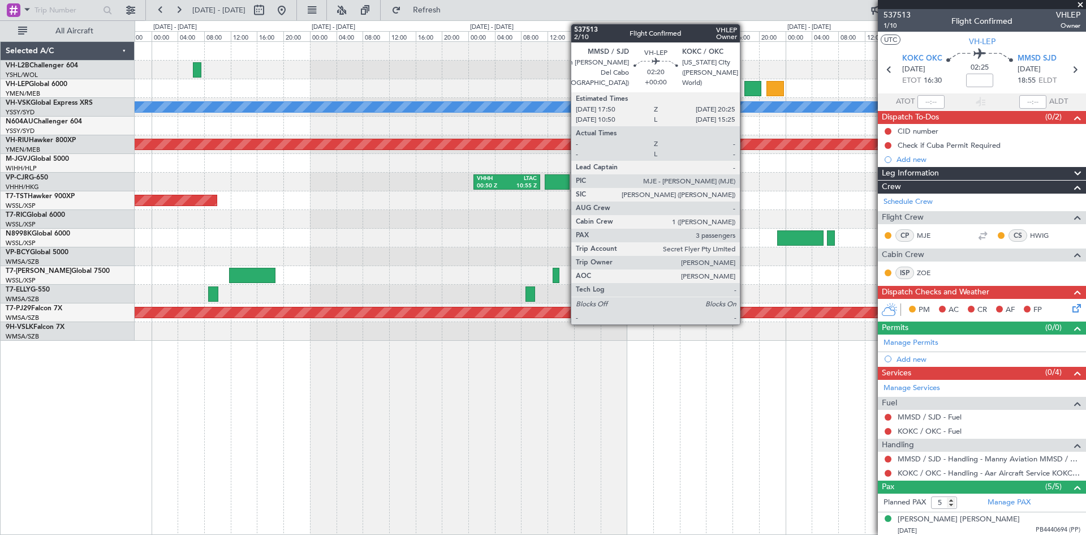
click at [746, 86] on div at bounding box center [754, 88] width 18 height 15
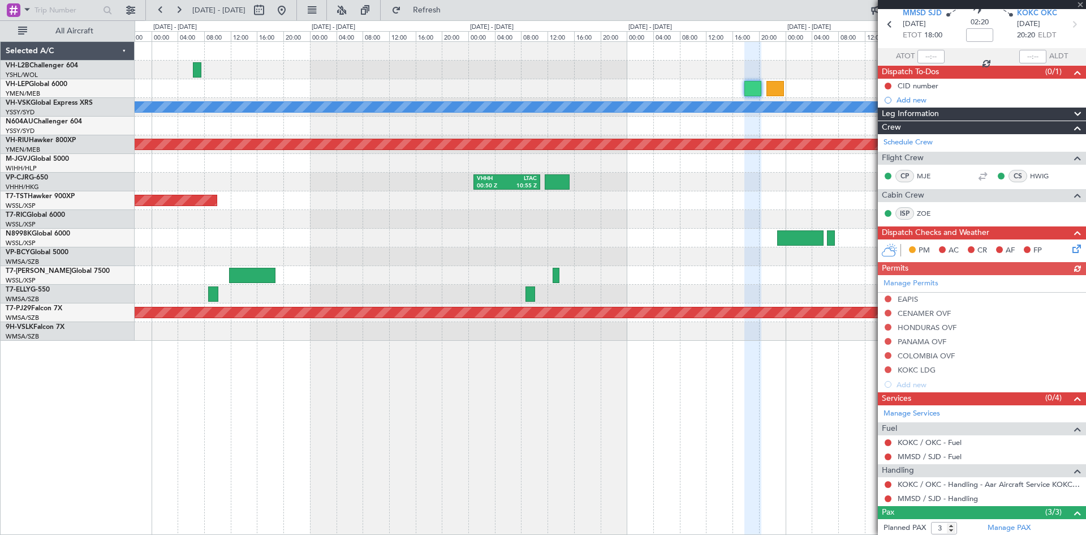
scroll to position [124, 0]
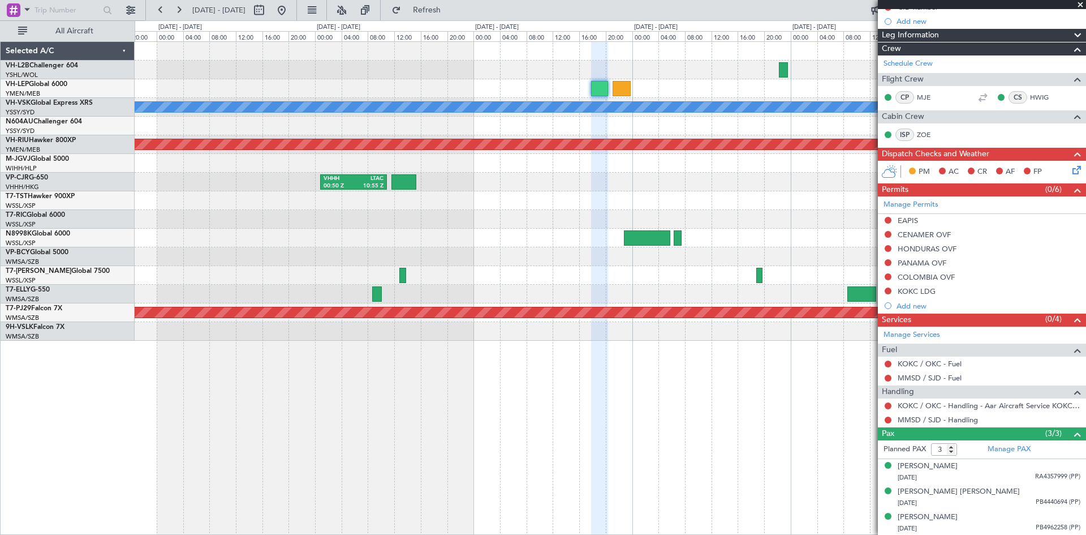
click at [585, 277] on div at bounding box center [610, 275] width 951 height 19
click at [940, 422] on link "MMSD / SJD - Handling" at bounding box center [938, 420] width 80 height 10
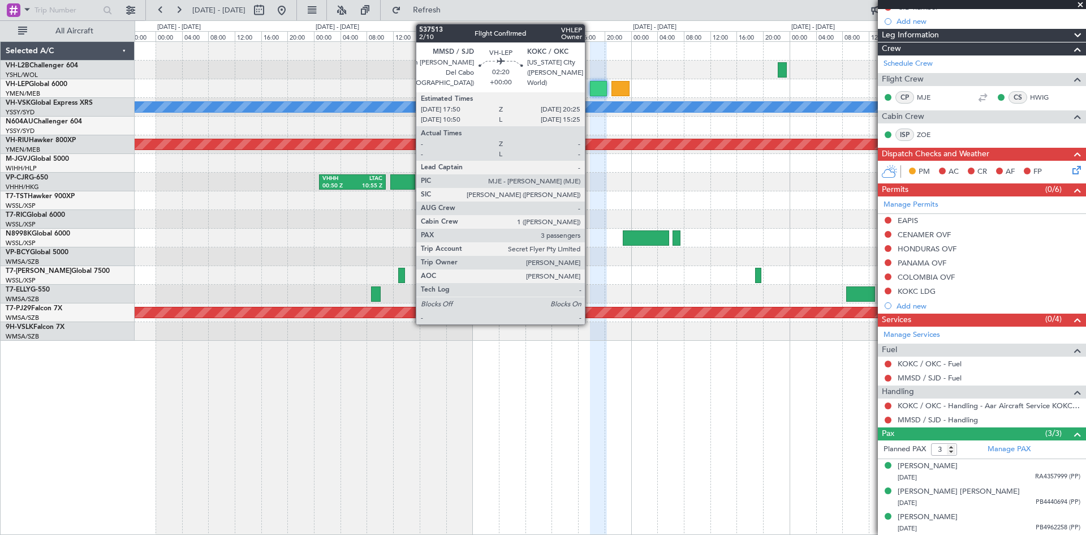
click at [593, 90] on div at bounding box center [599, 88] width 18 height 15
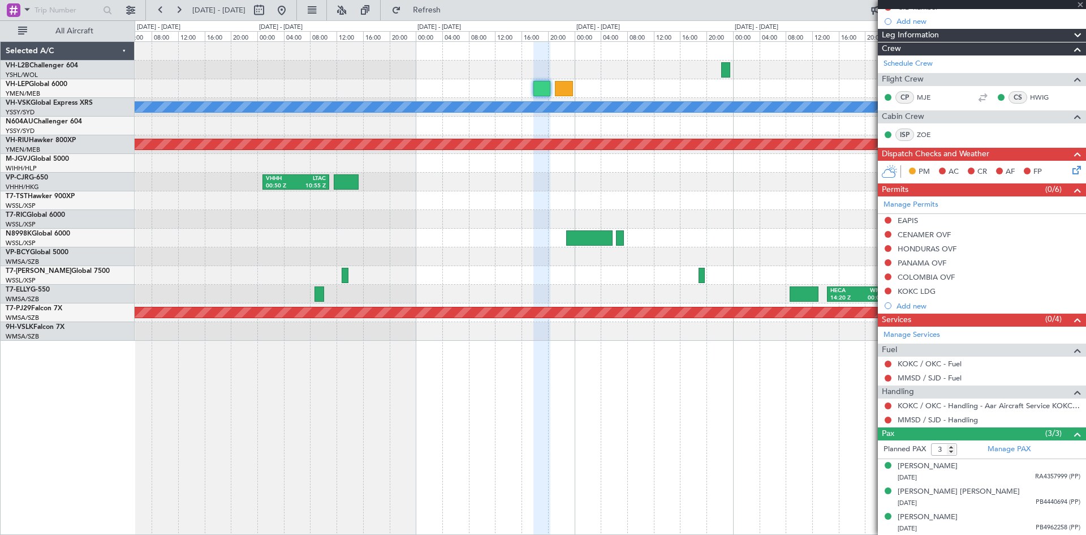
click at [687, 194] on div "[PERSON_NAME] Planned Maint [GEOGRAPHIC_DATA] ([GEOGRAPHIC_DATA]) VHHH 00:50 Z …" at bounding box center [610, 191] width 951 height 299
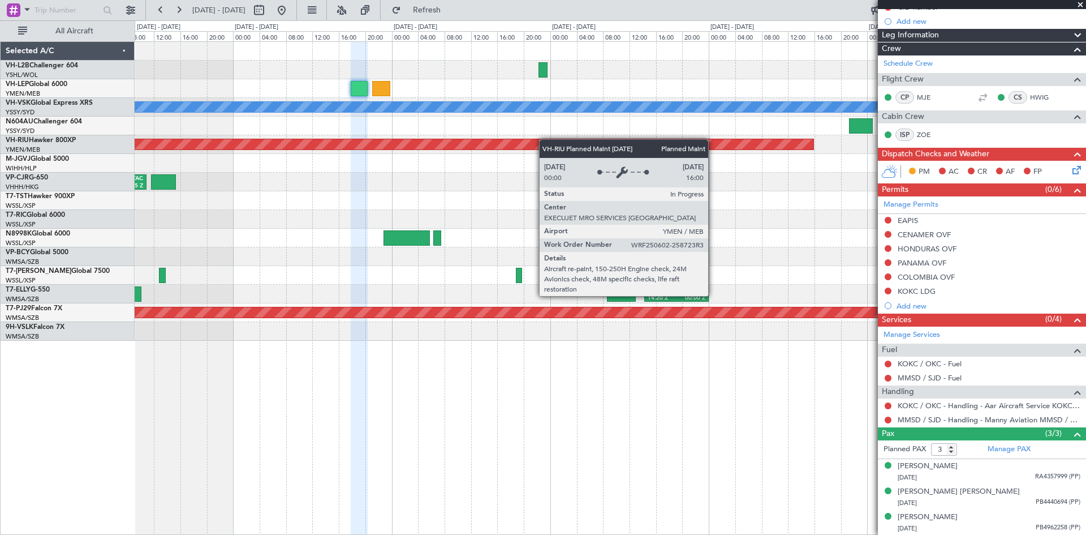
click at [446, 141] on div "MMSD 00:50 Z SBGR 11:15 Z [PERSON_NAME] Planned Maint [GEOGRAPHIC_DATA] ([GEOGR…" at bounding box center [610, 191] width 951 height 299
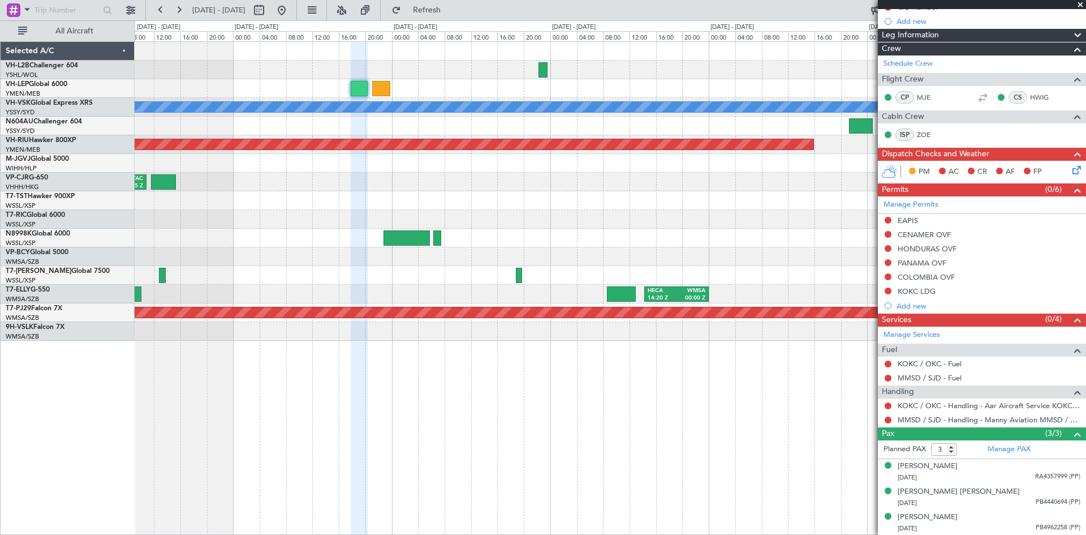
click at [386, 92] on div at bounding box center [381, 88] width 18 height 15
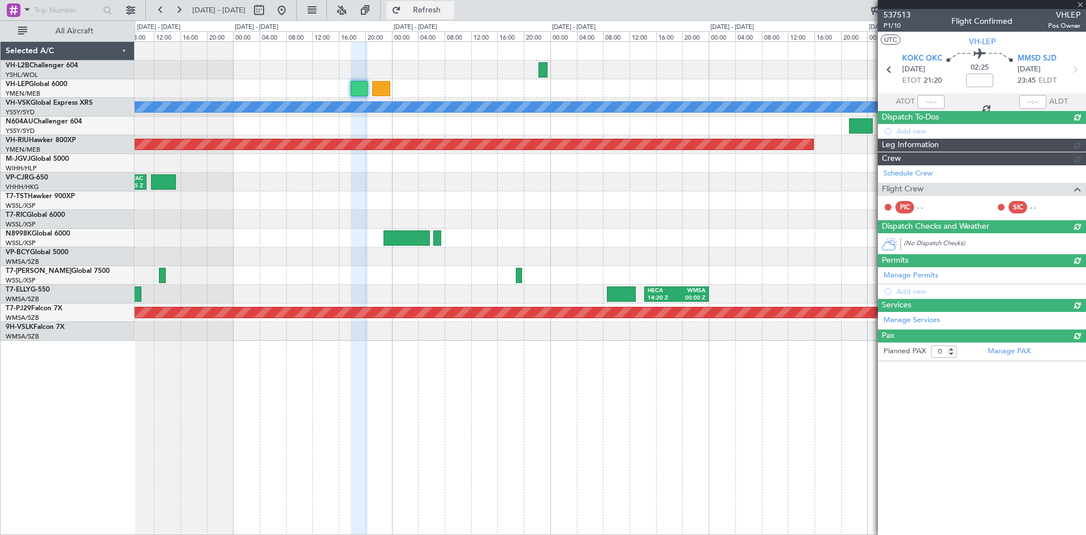
scroll to position [0, 0]
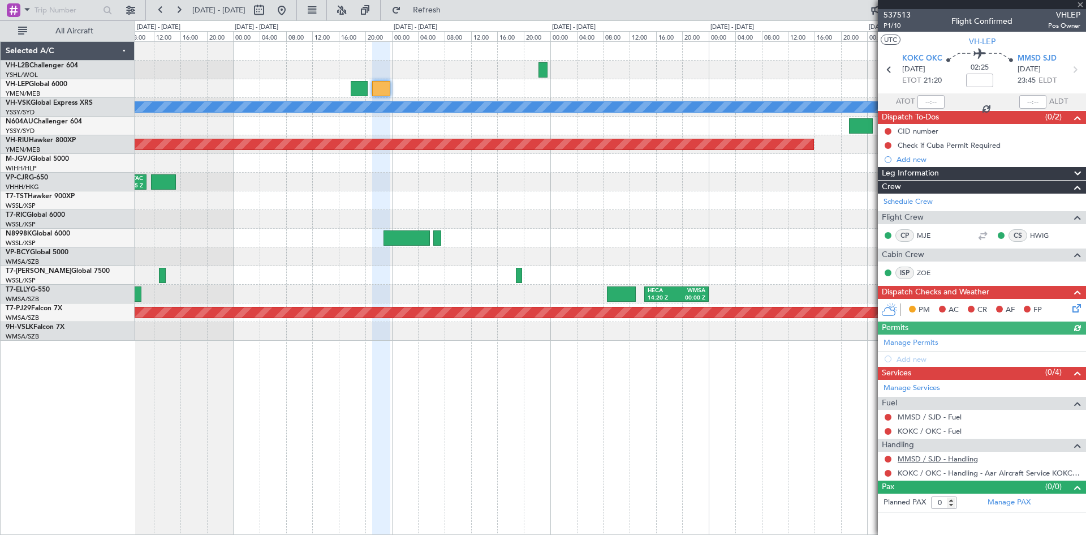
click at [917, 462] on link "MMSD / SJD - Handling" at bounding box center [938, 459] width 80 height 10
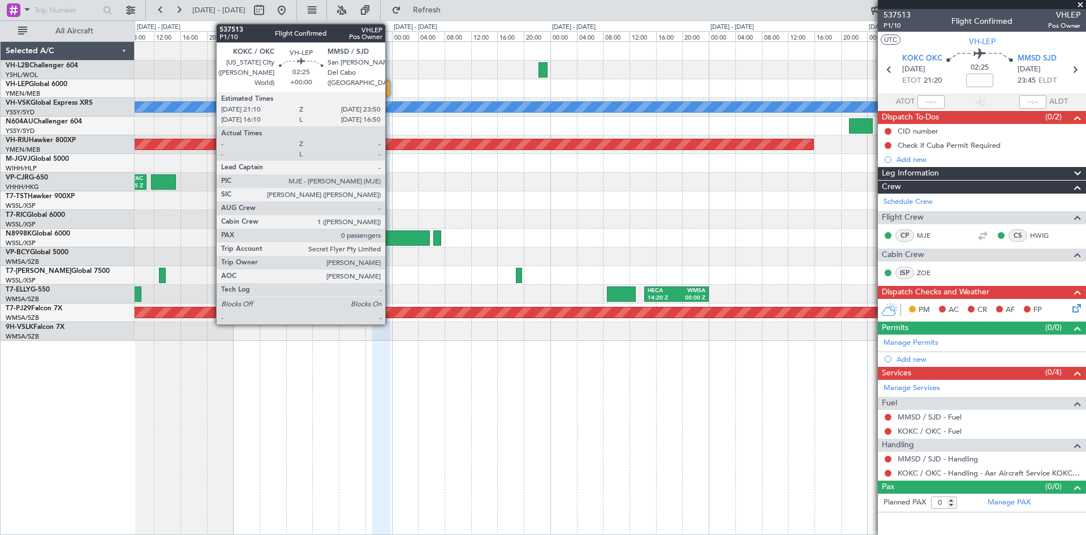
click at [390, 91] on div at bounding box center [381, 88] width 18 height 15
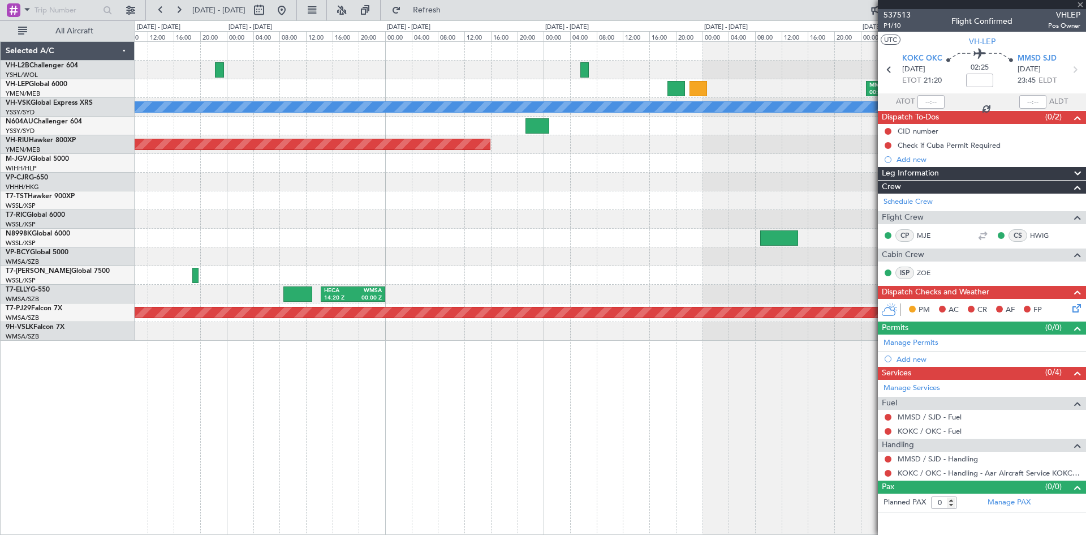
click at [522, 258] on div at bounding box center [610, 256] width 951 height 19
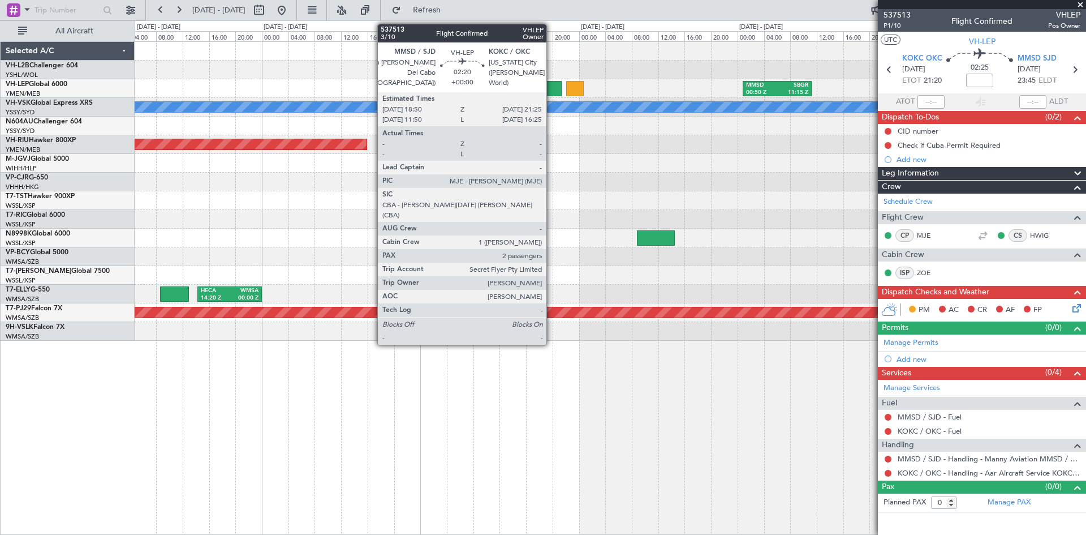
click at [552, 90] on div at bounding box center [553, 88] width 18 height 15
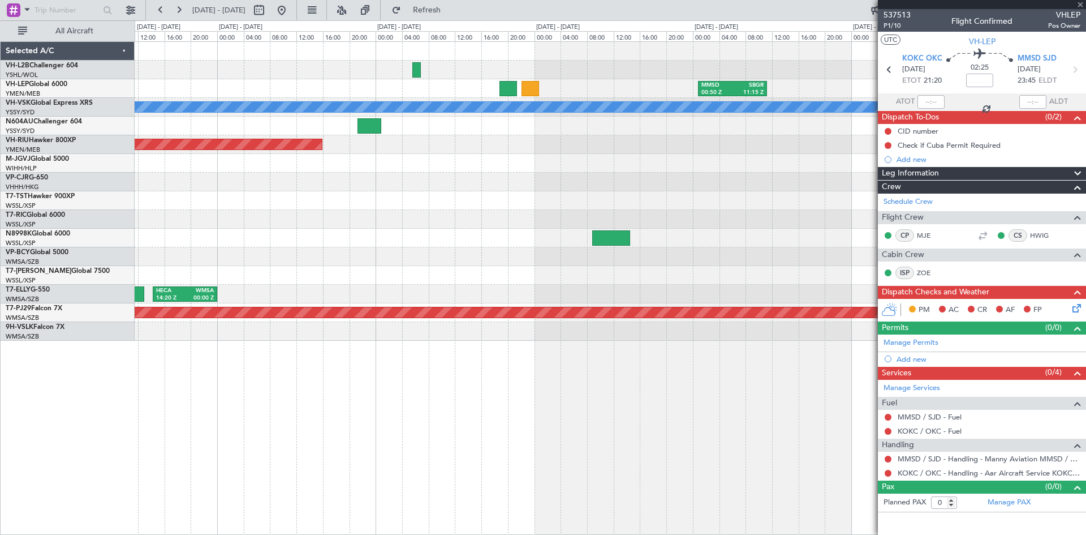
click at [595, 152] on div "Planned Maint [GEOGRAPHIC_DATA] ([GEOGRAPHIC_DATA])" at bounding box center [610, 144] width 951 height 19
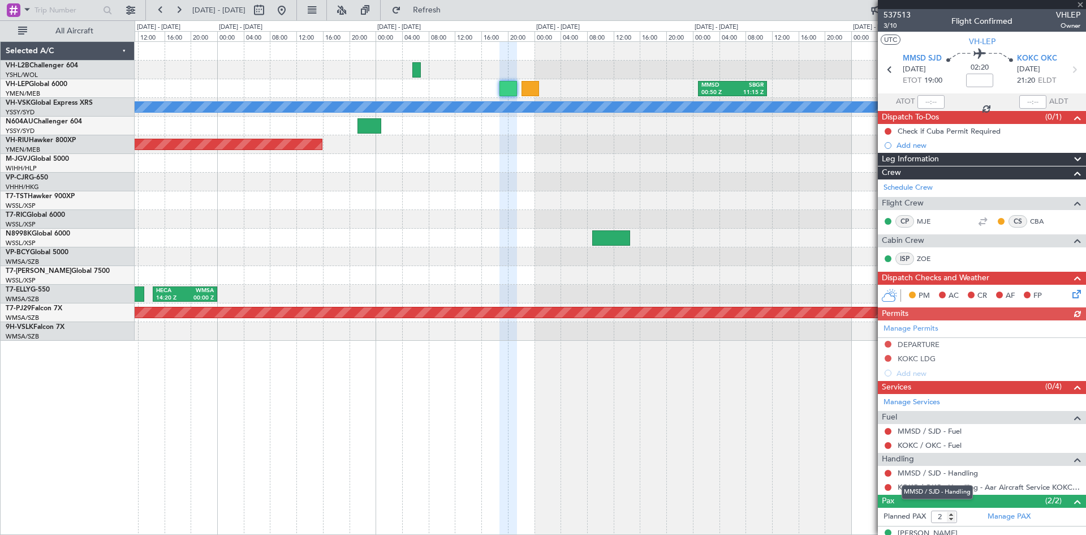
click at [964, 479] on mat-tooltip-component "MMSD / SJD - Handling" at bounding box center [937, 492] width 87 height 30
click at [964, 476] on link "MMSD / SJD - Handling" at bounding box center [938, 473] width 80 height 10
click at [929, 474] on link "MMSD / SJD - Handling" at bounding box center [938, 473] width 80 height 10
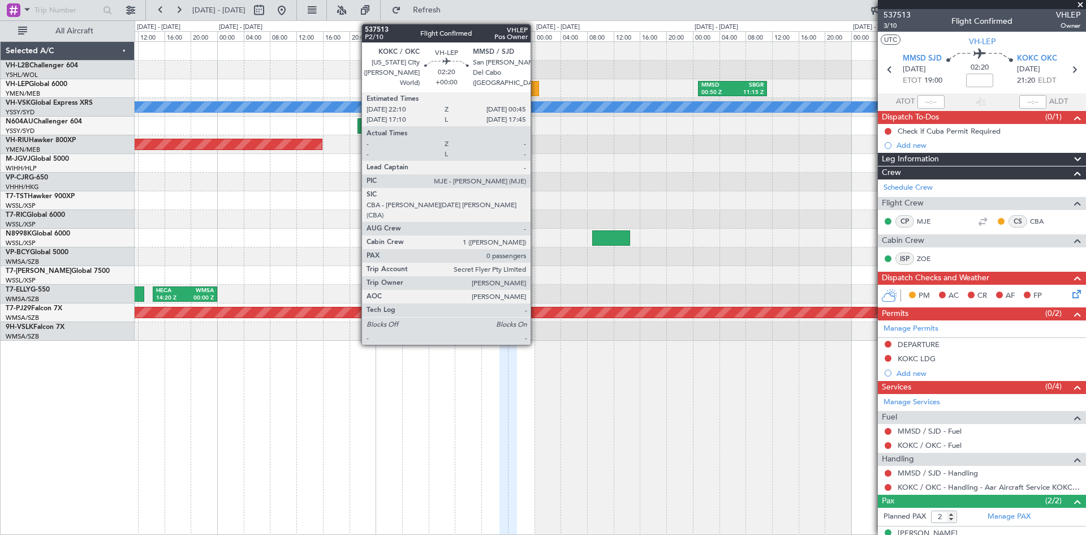
click at [536, 89] on div at bounding box center [531, 88] width 18 height 15
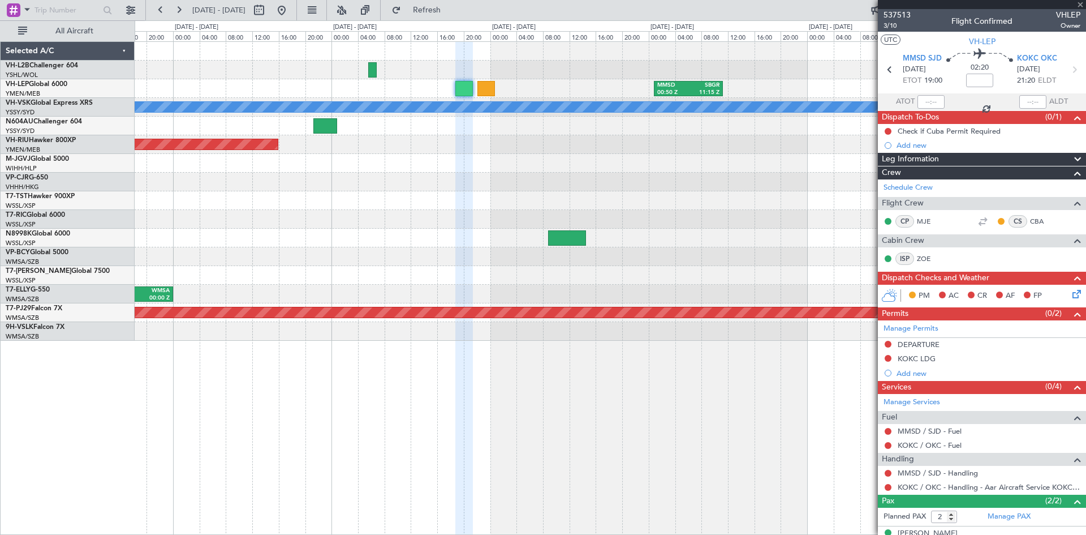
click at [622, 199] on div at bounding box center [610, 200] width 951 height 19
type input "0"
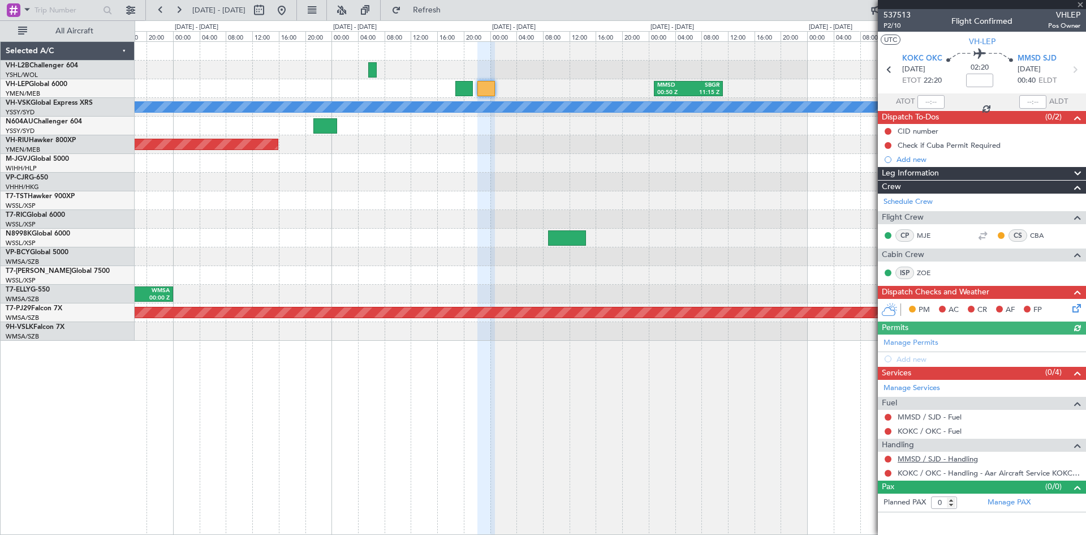
click at [938, 461] on link "MMSD / SJD - Handling" at bounding box center [938, 459] width 80 height 10
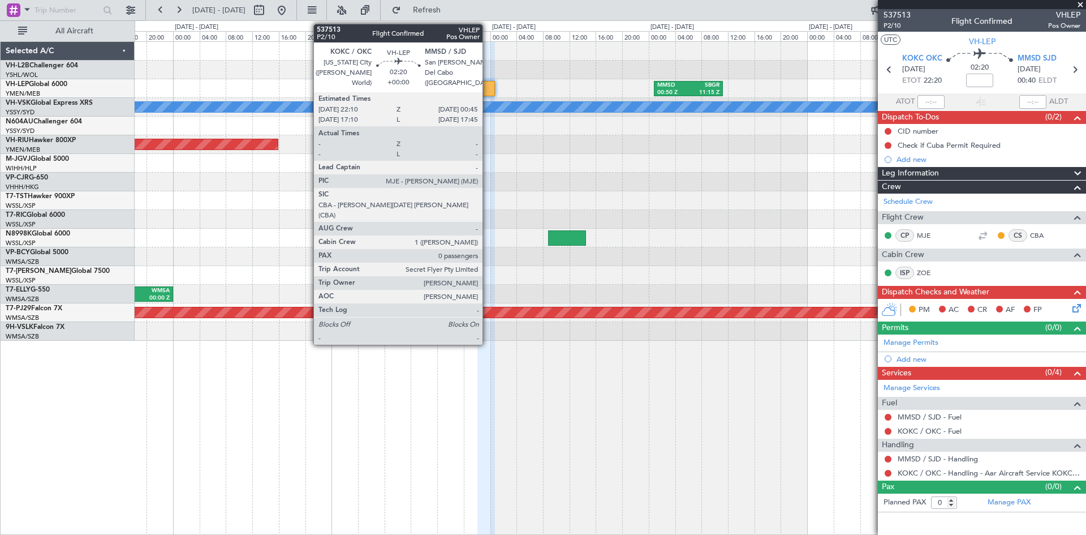
click at [488, 89] on div at bounding box center [487, 88] width 18 height 15
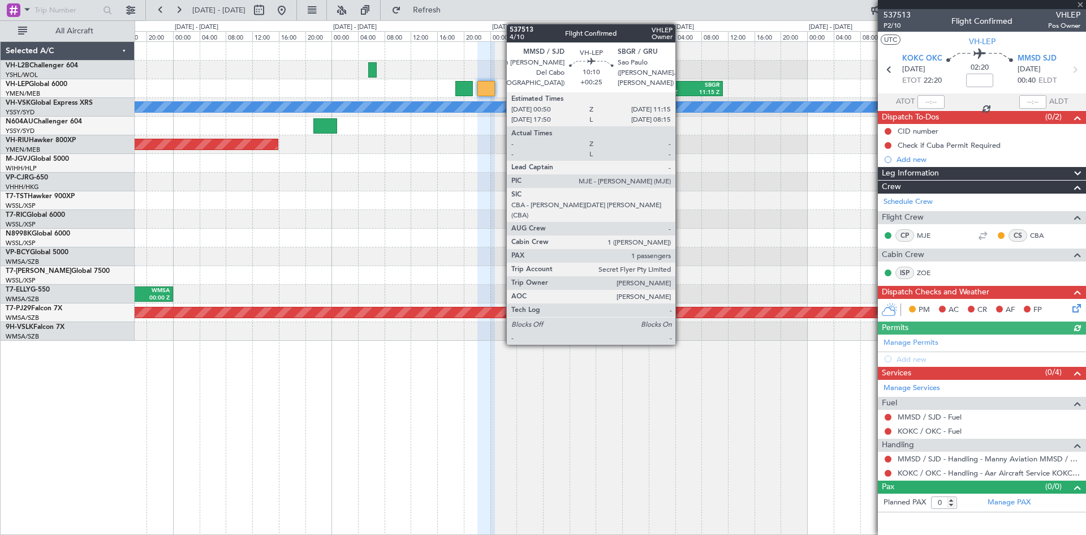
click at [681, 87] on div "MMSD" at bounding box center [673, 85] width 31 height 8
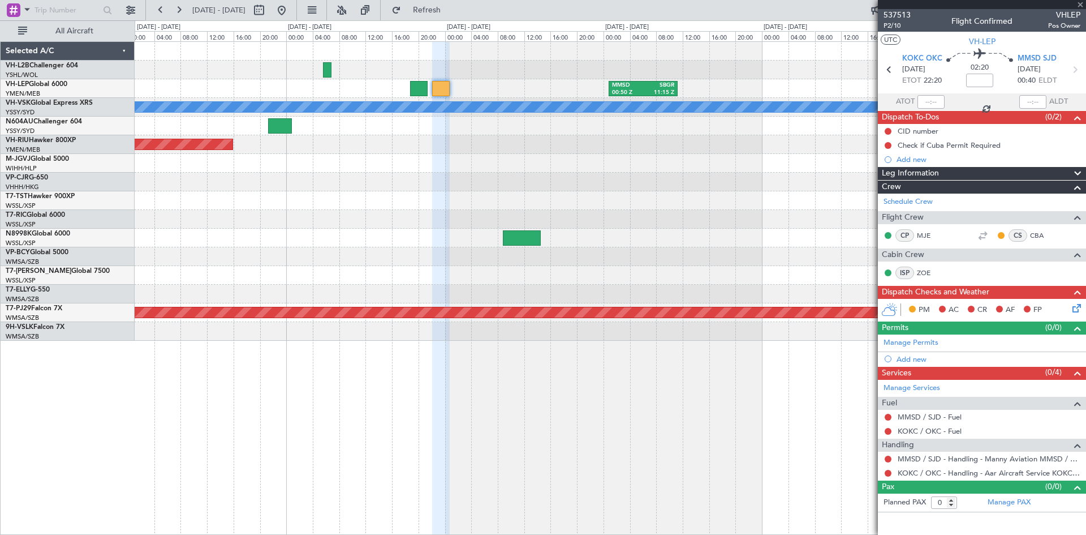
click at [697, 193] on div "MMSD 00:50 Z SBGR 11:15 Z SBGR 19:50 Z FACT 04:45 Z [PERSON_NAME] Planned Maint…" at bounding box center [610, 191] width 951 height 299
type input "+00:25"
type input "1"
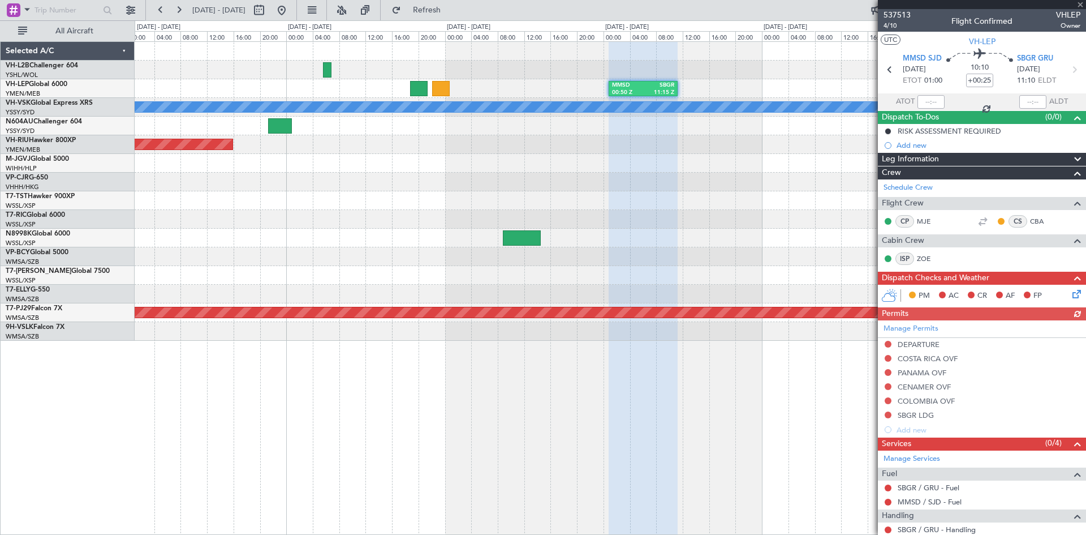
scroll to position [73, 0]
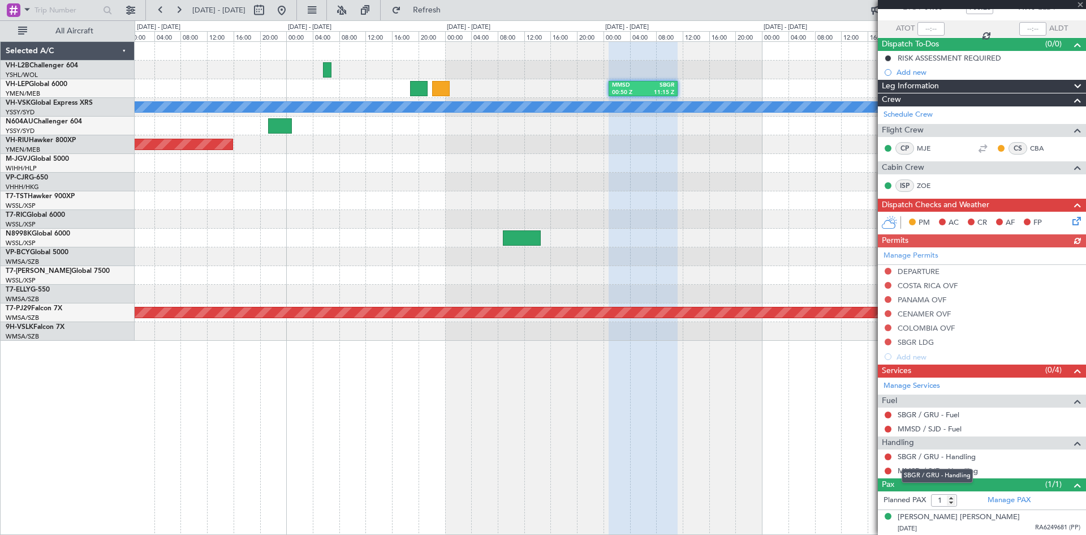
click at [940, 476] on mat-tooltip-component "SBGR / GRU - Handling" at bounding box center [937, 476] width 87 height 30
click at [974, 474] on mat-tooltip-component "SBGR / GRU - Handling" at bounding box center [937, 476] width 87 height 30
click at [914, 474] on mat-tooltip-component "Not Requested" at bounding box center [889, 489] width 64 height 30
click at [914, 472] on link "MMSD / SJD - Handling" at bounding box center [938, 471] width 80 height 10
click at [940, 458] on link "SBGR / GRU - Handling" at bounding box center [937, 457] width 78 height 10
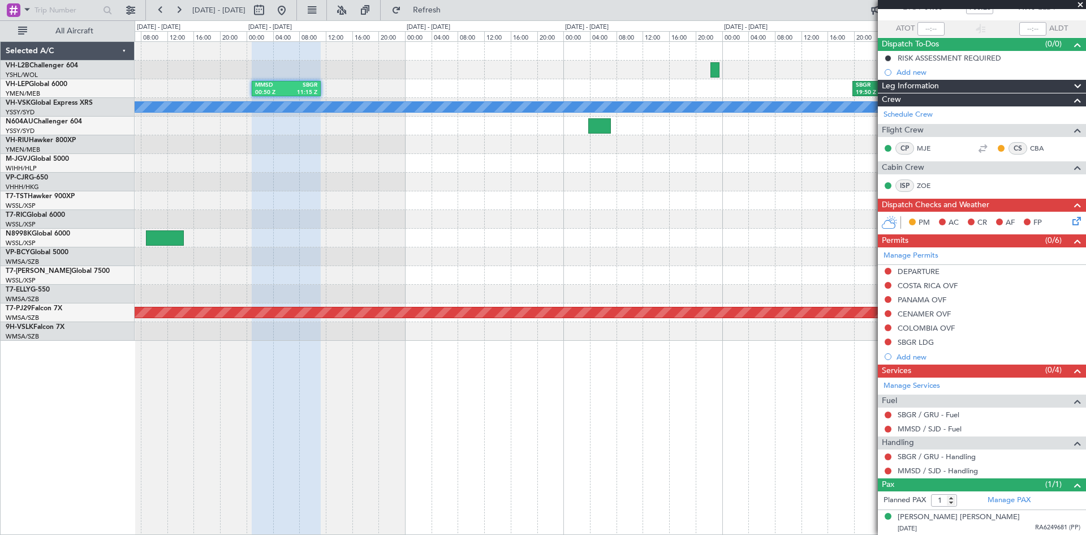
click at [359, 165] on div "MMSD 00:50 Z SBGR 11:15 Z SBGR 19:50 Z FACT 04:45 Z [PERSON_NAME] Planned Maint…" at bounding box center [610, 191] width 951 height 299
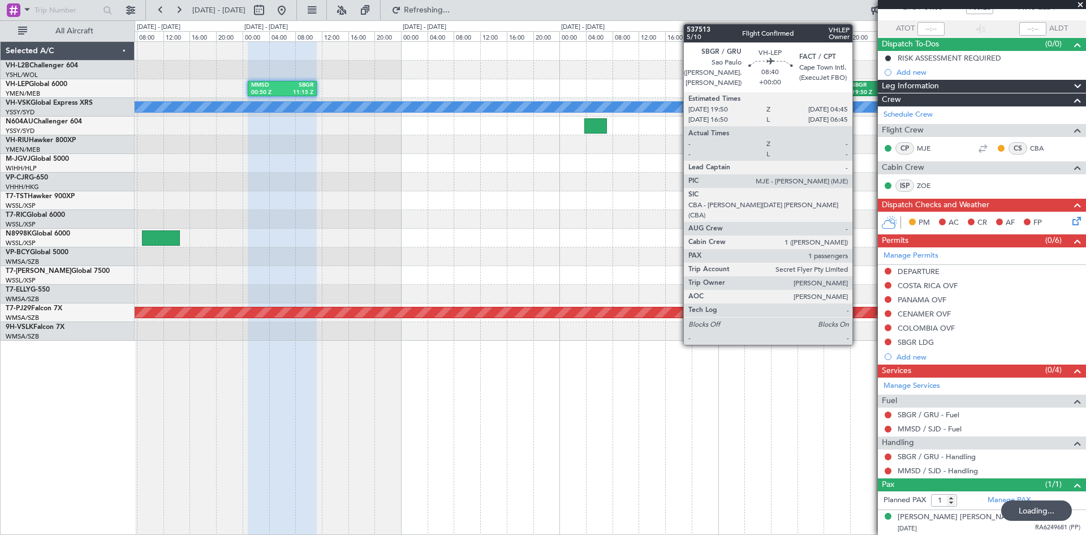
click at [858, 91] on div "19:50 Z" at bounding box center [865, 93] width 26 height 8
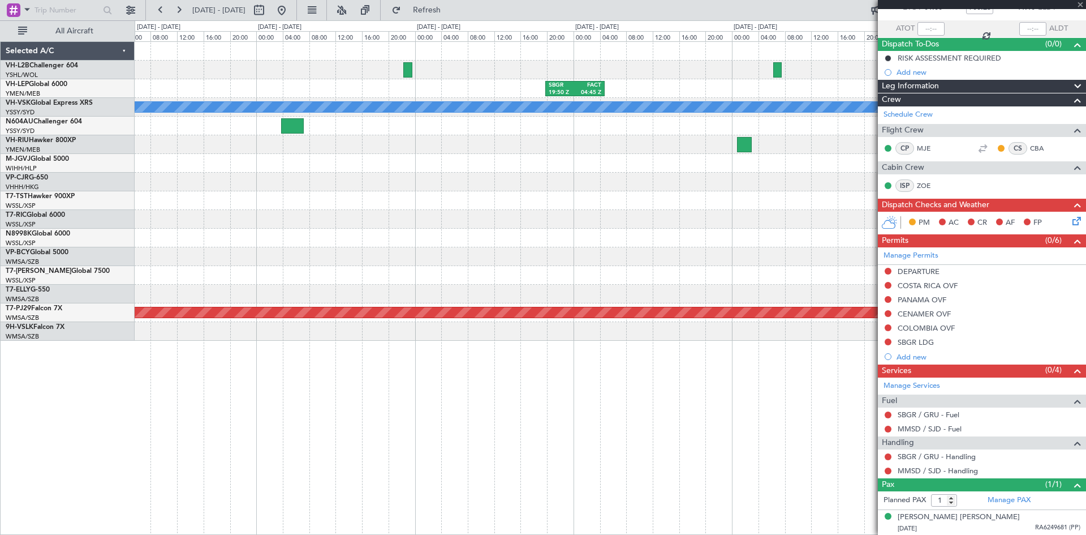
click at [509, 200] on div "SBGR 19:50 Z FACT 04:45 Z MMSD 00:50 Z SBGR 11:15 Z FIMP 13:15 Z YMEN 23:20 Z […" at bounding box center [610, 191] width 951 height 299
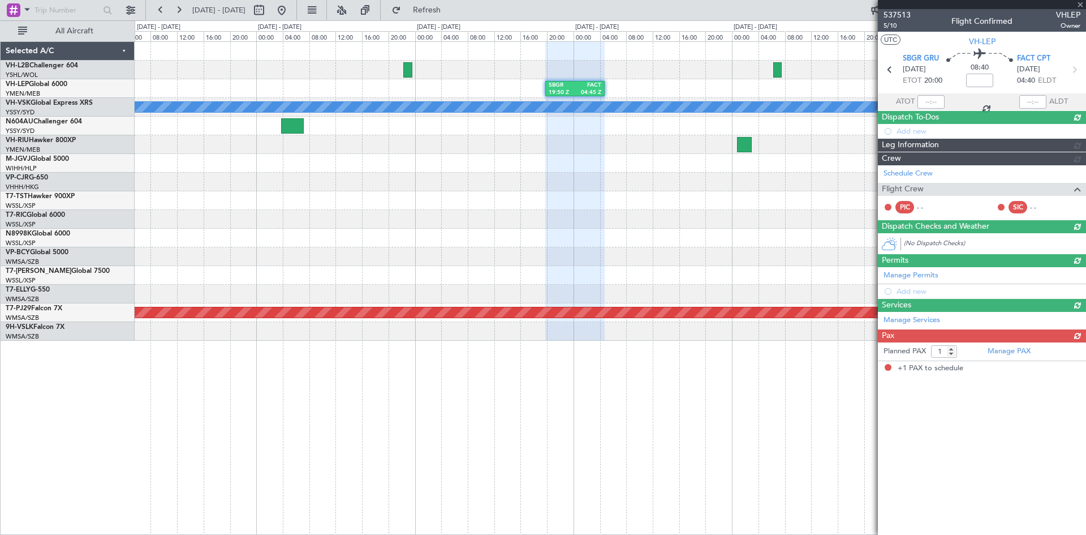
scroll to position [0, 0]
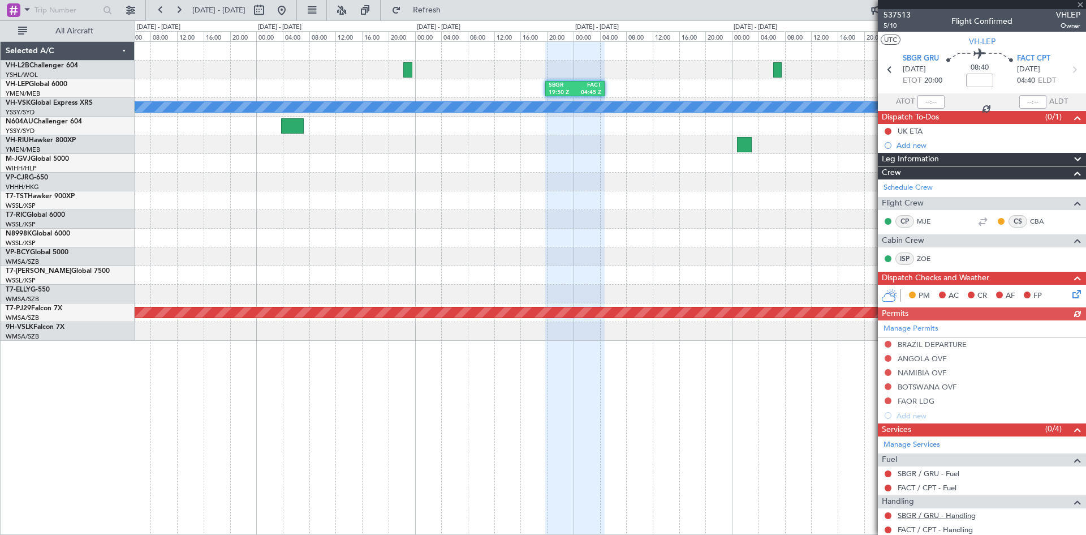
click at [938, 514] on link "SBGR / GRU - Handling" at bounding box center [937, 515] width 78 height 10
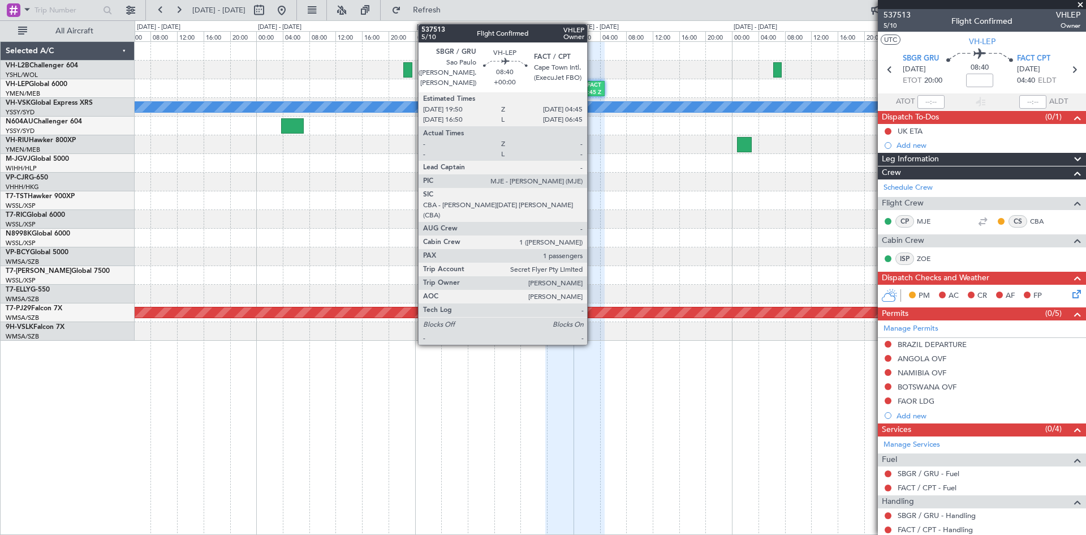
click at [583, 85] on div "FACT" at bounding box center [588, 85] width 26 height 8
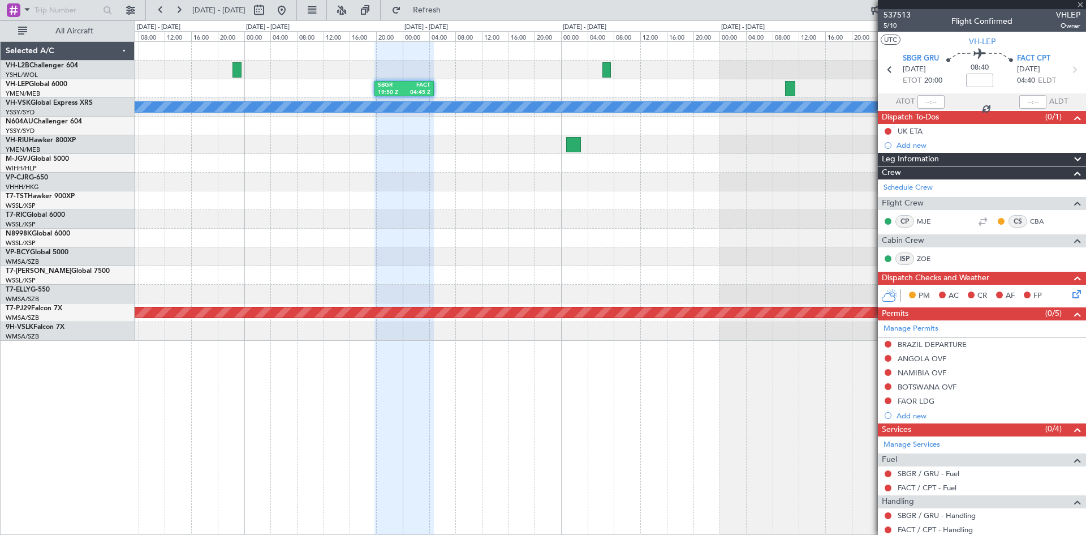
click at [541, 230] on div at bounding box center [610, 238] width 951 height 19
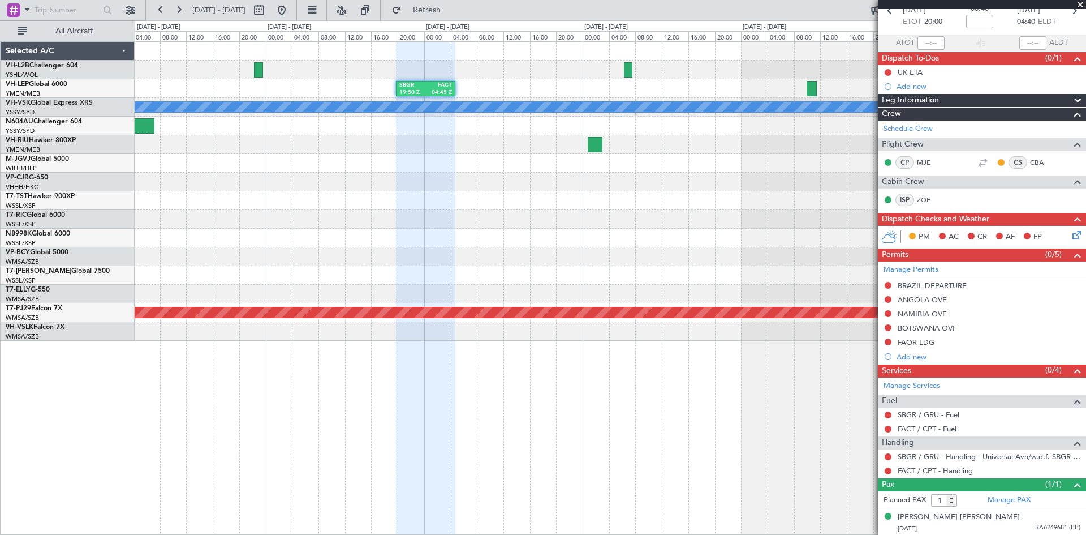
click at [835, 190] on div "SBGR 19:50 Z FACT 04:45 Z FIMP 13:15 Z YMEN 23:20 Z [PERSON_NAME] Planned Maint…" at bounding box center [610, 191] width 951 height 299
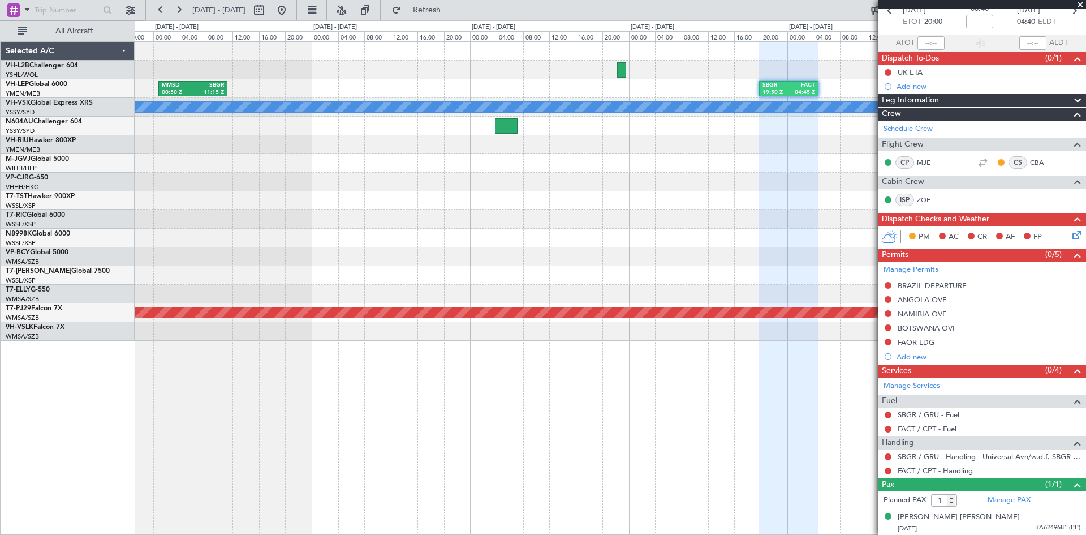
click at [711, 227] on div at bounding box center [610, 219] width 951 height 19
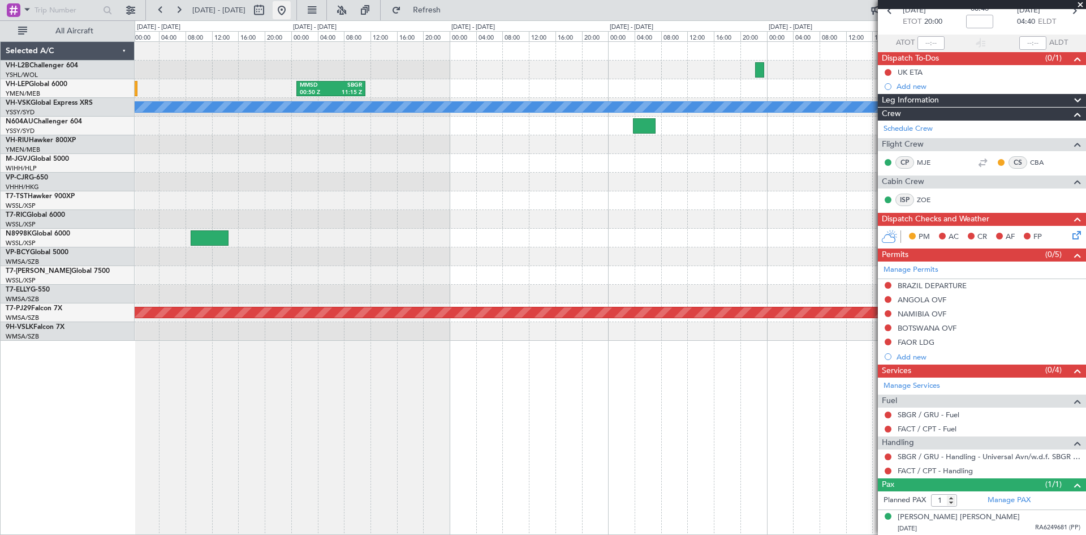
click at [291, 14] on button at bounding box center [282, 10] width 18 height 18
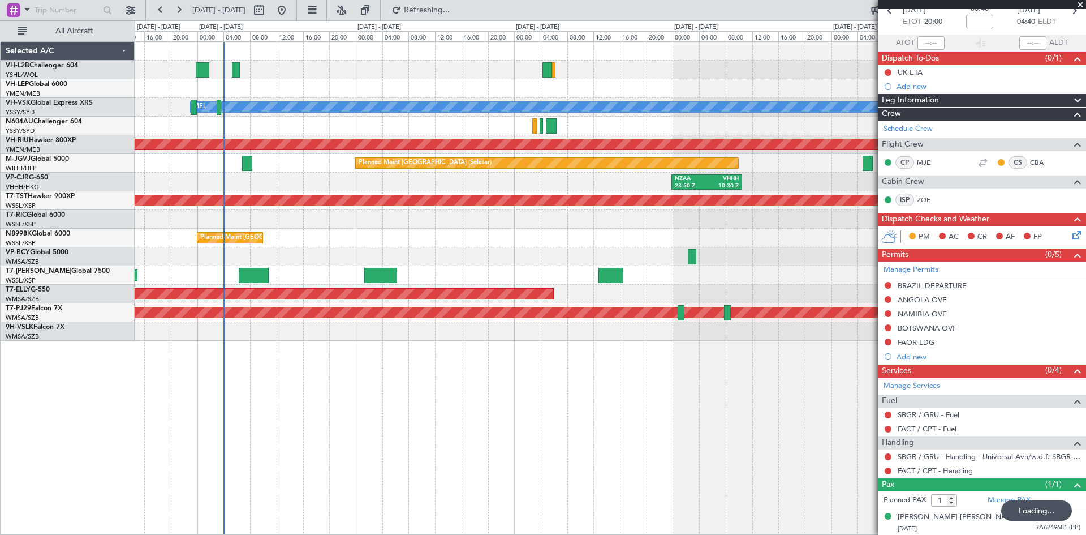
click at [279, 256] on div at bounding box center [610, 256] width 951 height 19
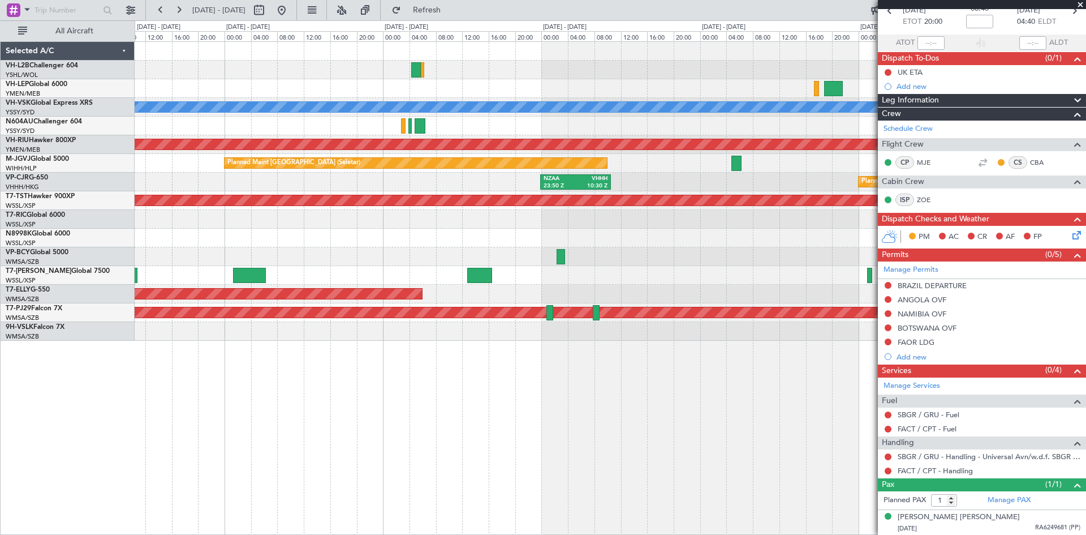
click at [374, 245] on div "Planned Maint [GEOGRAPHIC_DATA] (Seletar)" at bounding box center [610, 238] width 951 height 19
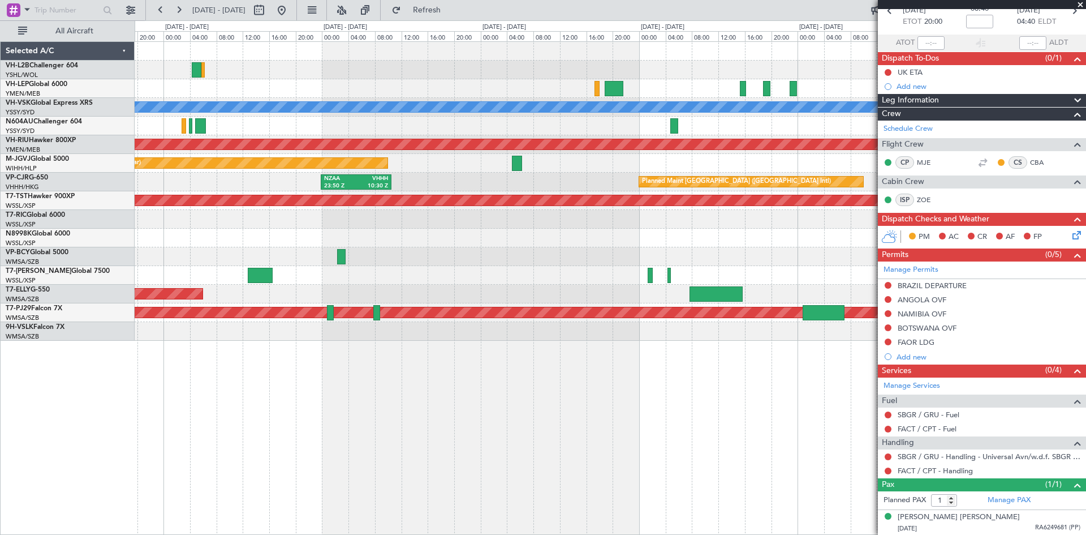
click at [570, 256] on div "[PERSON_NAME] Planned Maint [GEOGRAPHIC_DATA] ([GEOGRAPHIC_DATA]) Planned Maint…" at bounding box center [610, 191] width 951 height 299
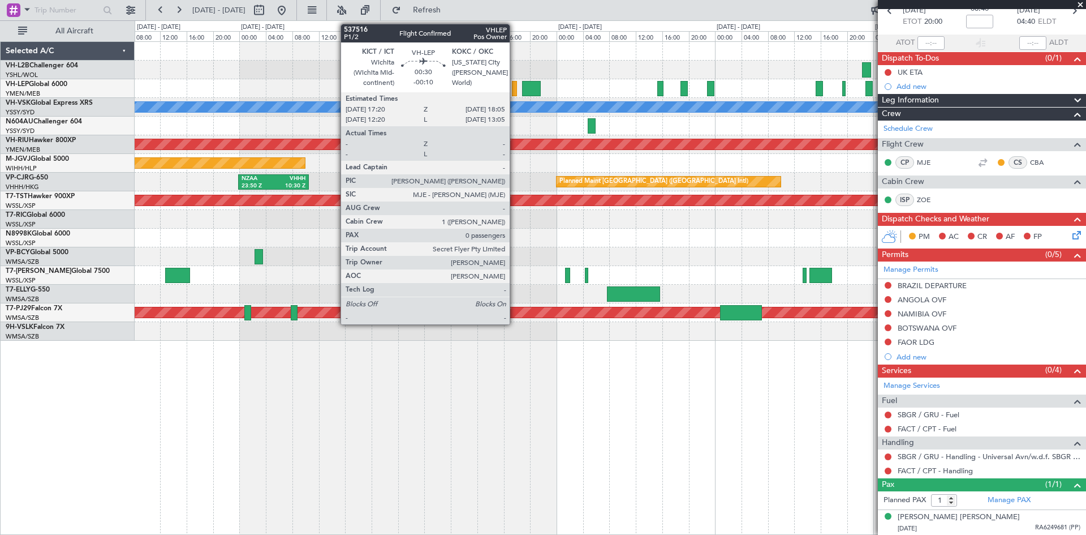
click at [515, 89] on div at bounding box center [514, 88] width 5 height 15
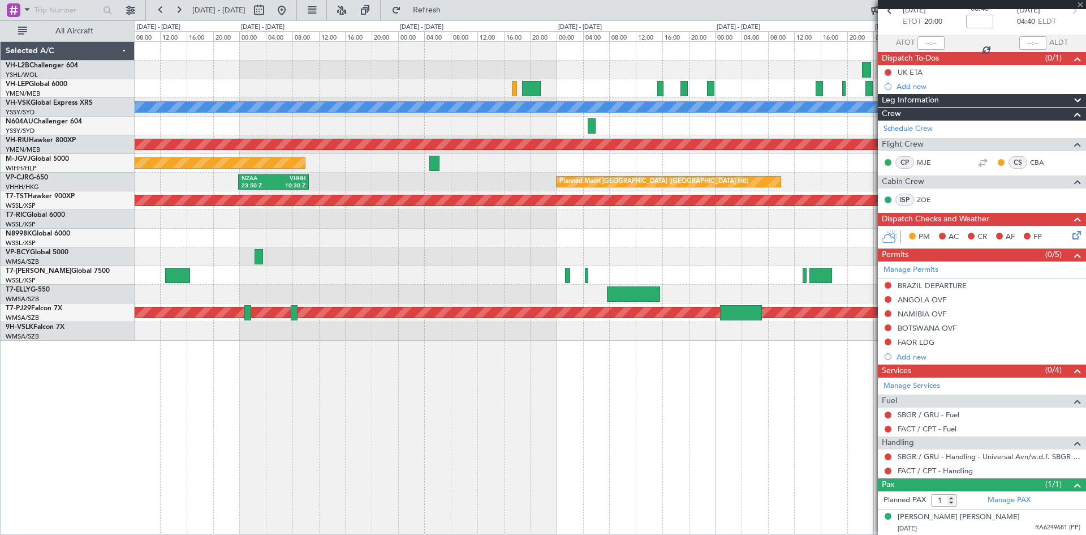
type input "-00:10"
type input "0"
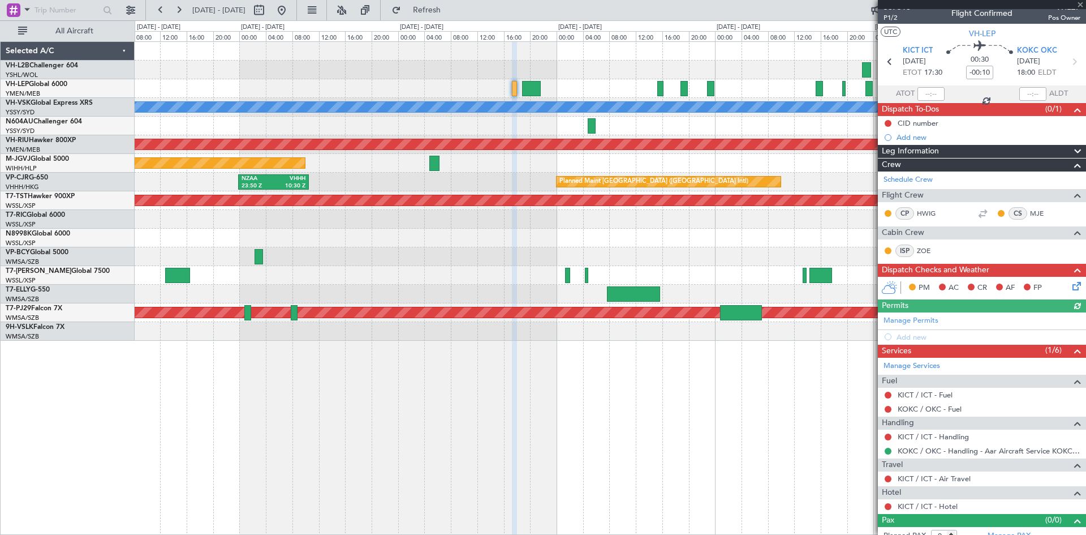
scroll to position [18, 0]
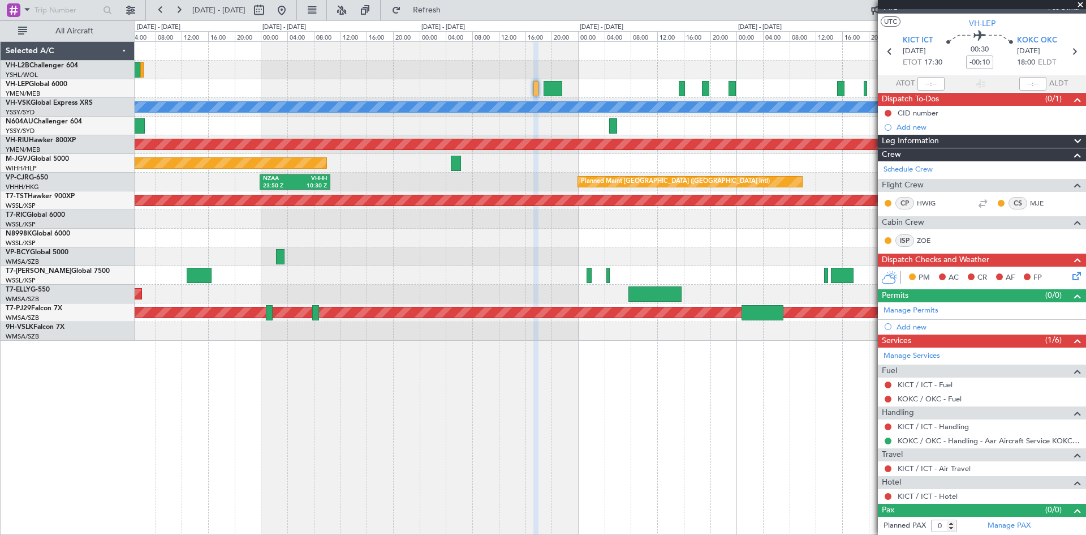
click at [477, 357] on div "[PERSON_NAME] Planned Maint [GEOGRAPHIC_DATA] ([GEOGRAPHIC_DATA]) Planned Maint…" at bounding box center [611, 287] width 952 height 493
click at [943, 470] on link "KICT / ICT - Air Travel" at bounding box center [934, 468] width 73 height 10
click at [939, 494] on link "KICT / ICT - Hotel" at bounding box center [928, 496] width 60 height 10
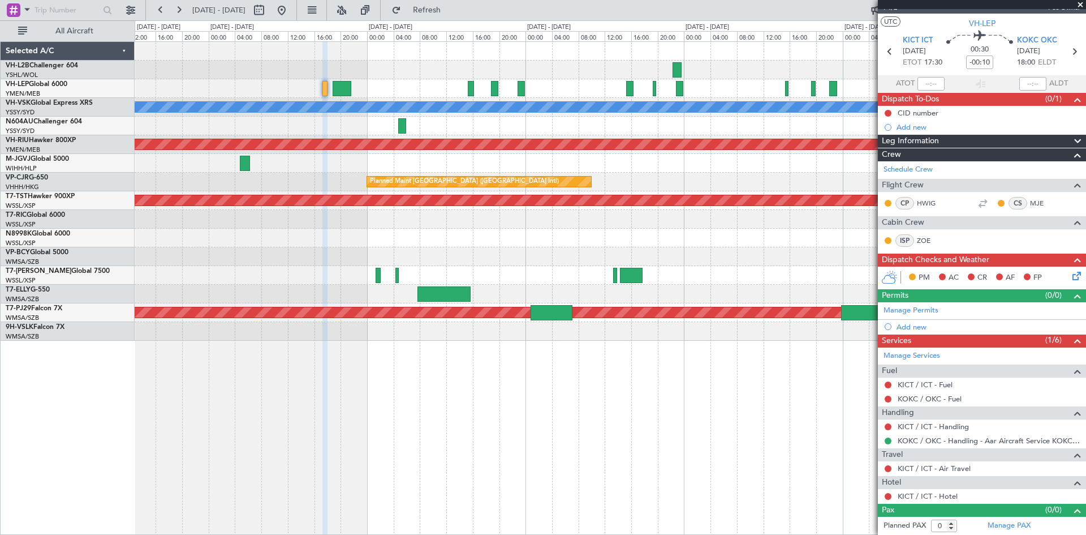
click at [504, 269] on div "[PERSON_NAME] Planned Maint [GEOGRAPHIC_DATA] ([GEOGRAPHIC_DATA]) Planned Maint…" at bounding box center [610, 191] width 951 height 299
click at [959, 441] on link "KOKC / OKC - Handling - Aar Aircraft Service KOKC / OKC" at bounding box center [989, 441] width 183 height 10
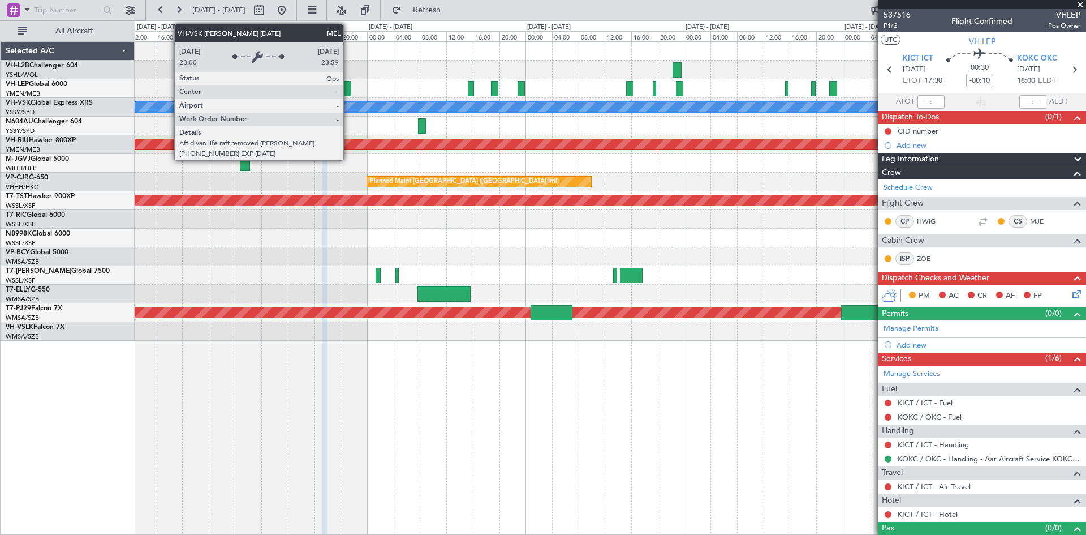
scroll to position [18, 0]
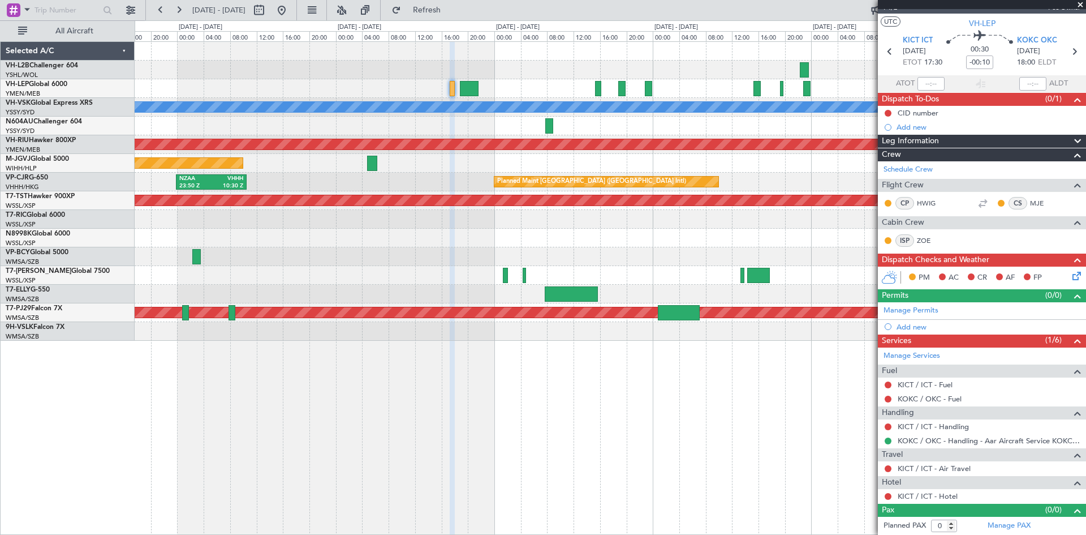
click at [456, 126] on div at bounding box center [610, 126] width 951 height 19
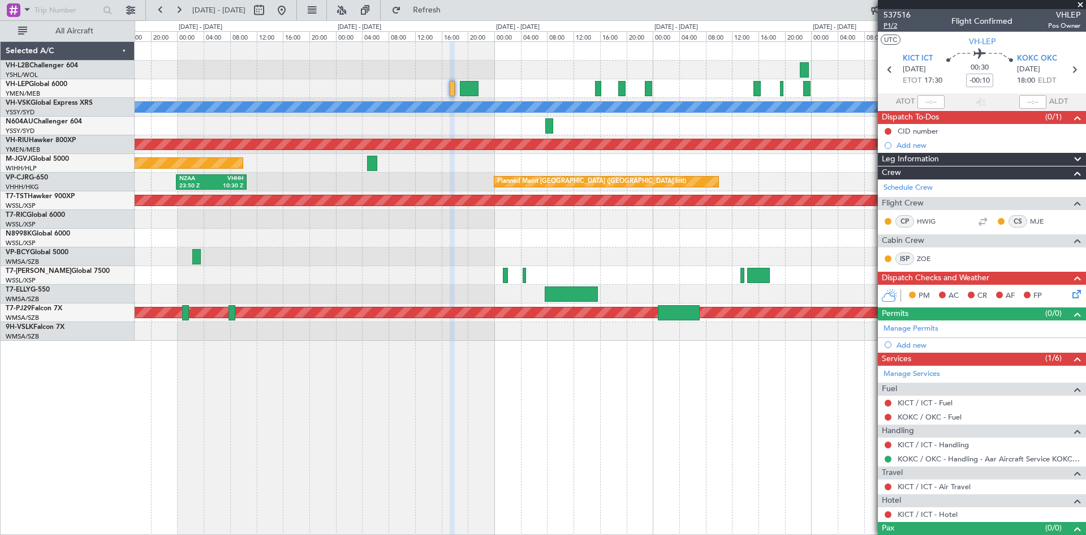
click at [897, 28] on span "P1/2" at bounding box center [897, 26] width 27 height 10
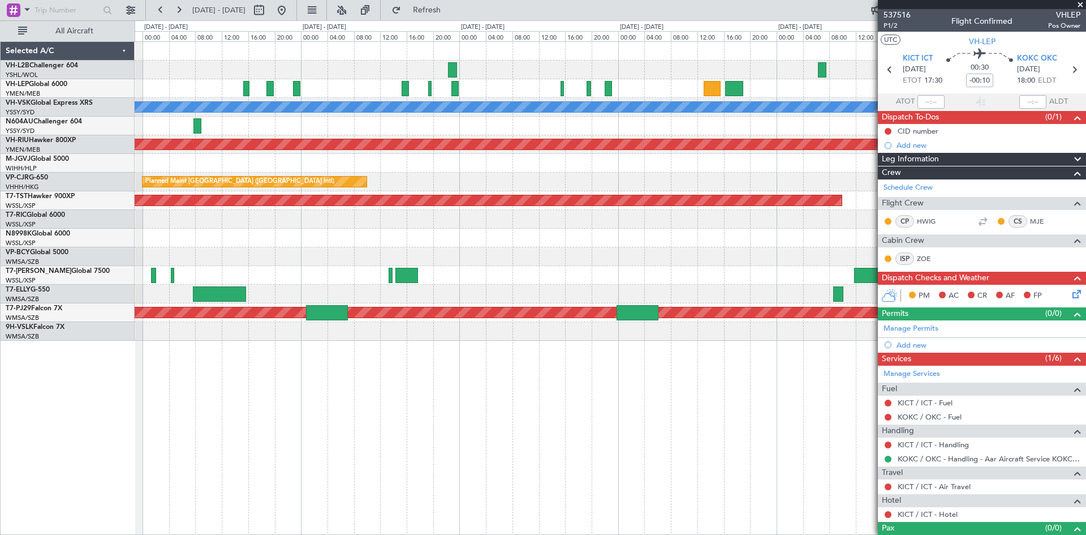
click at [410, 172] on div at bounding box center [610, 163] width 951 height 19
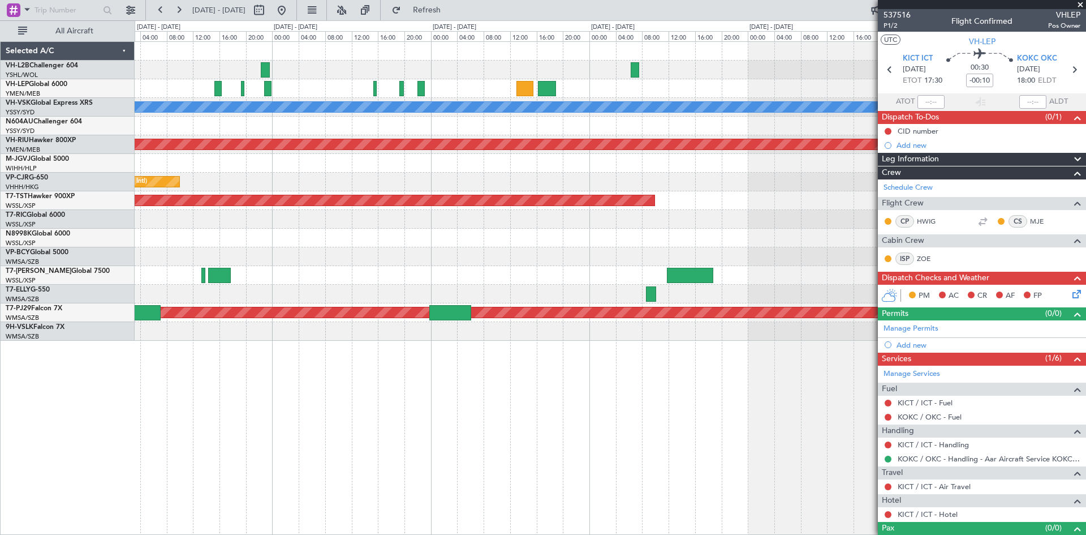
click at [484, 166] on div at bounding box center [610, 163] width 951 height 19
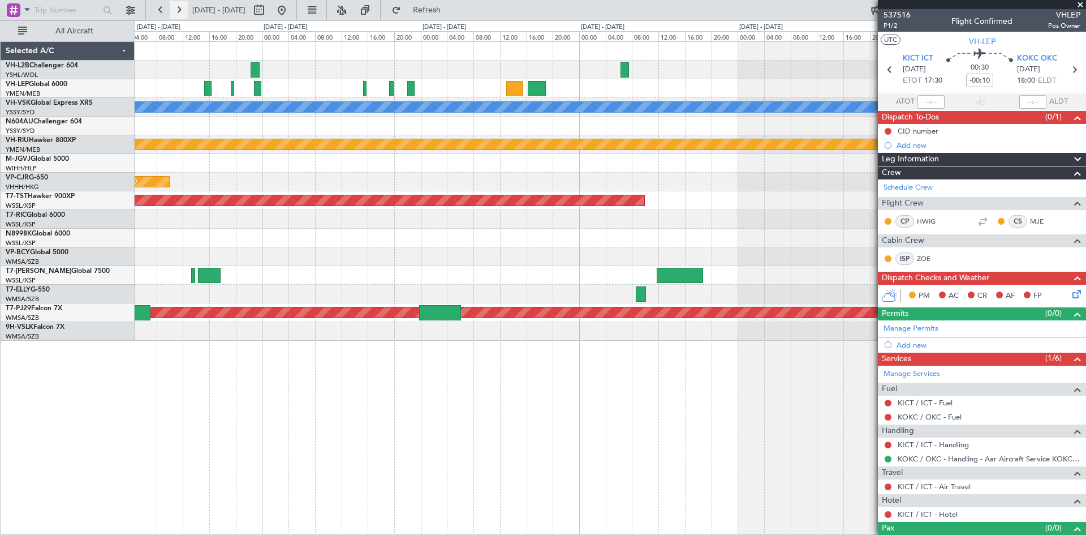
click at [185, 7] on button at bounding box center [179, 10] width 18 height 18
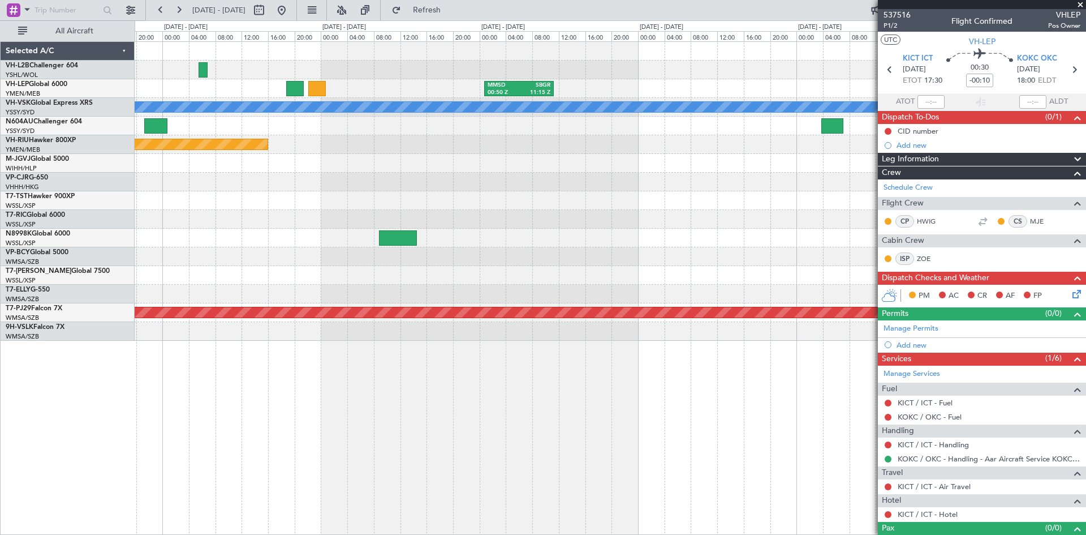
click at [293, 90] on div "MMSD 00:50 Z SBGR 11:15 Z SBGR 19:50 Z FACT 04:45 Z" at bounding box center [610, 88] width 951 height 19
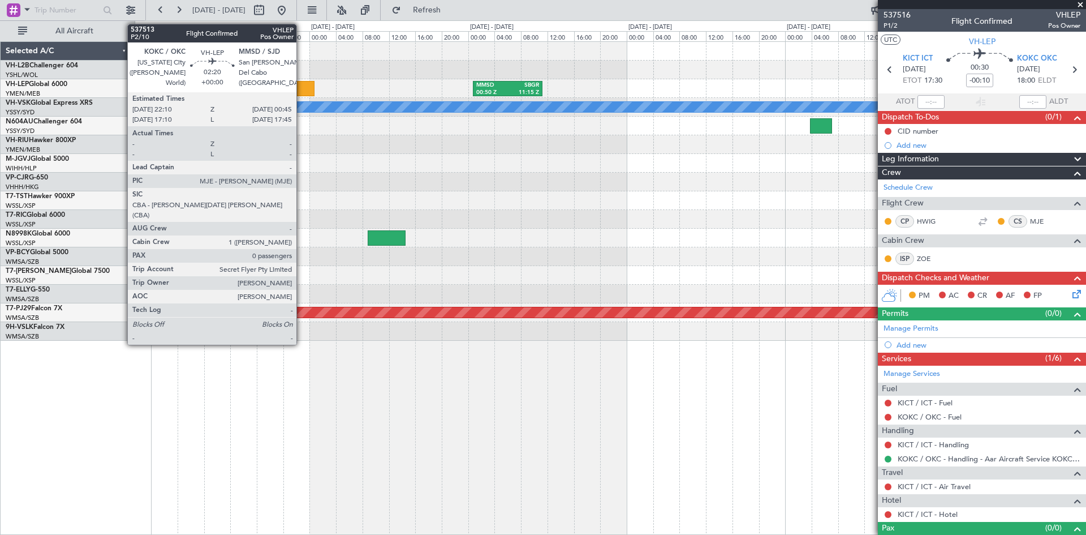
click at [302, 92] on div at bounding box center [306, 88] width 18 height 15
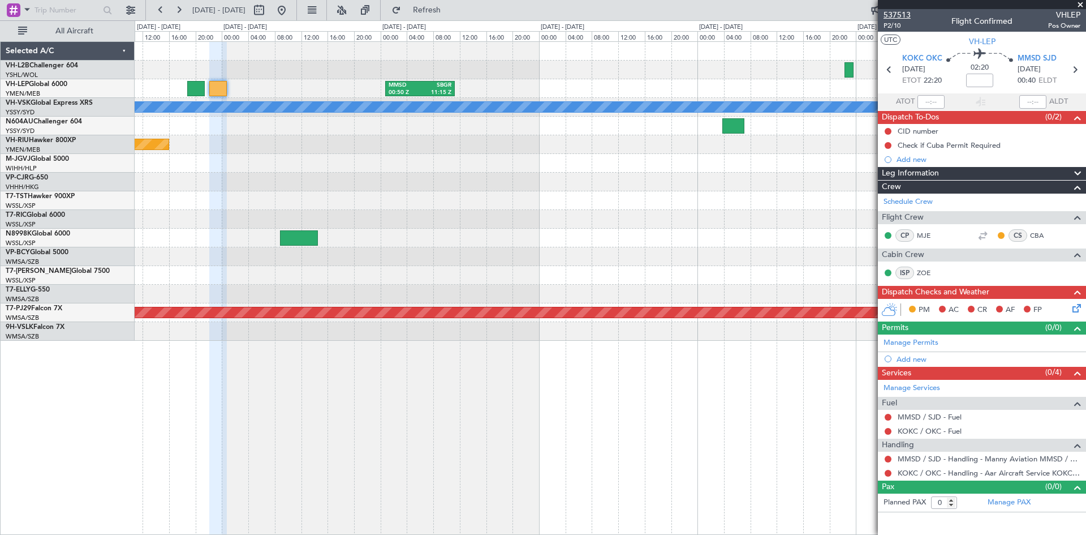
click at [886, 26] on mat-tooltip-component "Trip Number" at bounding box center [897, 36] width 56 height 30
click at [896, 28] on span "P2/10" at bounding box center [897, 26] width 27 height 10
